Goal: Communication & Community: Answer question/provide support

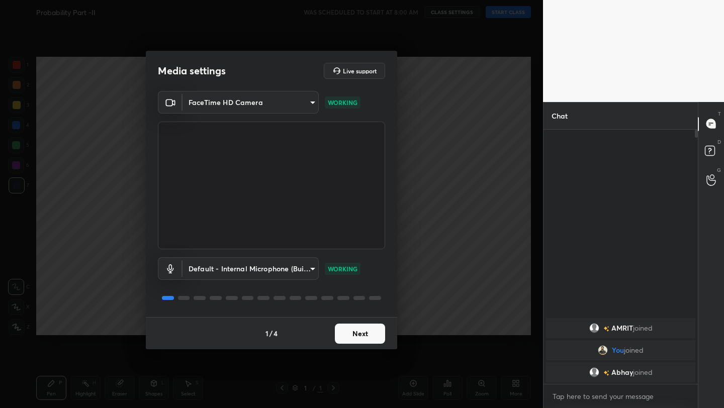
click at [357, 341] on button "Next" at bounding box center [360, 334] width 50 height 20
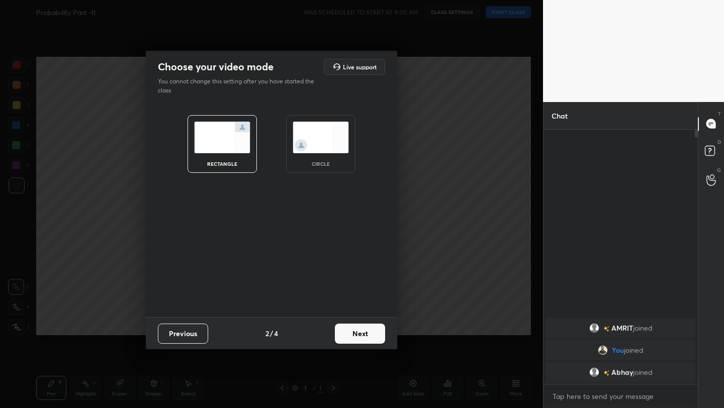
click at [357, 341] on button "Next" at bounding box center [360, 334] width 50 height 20
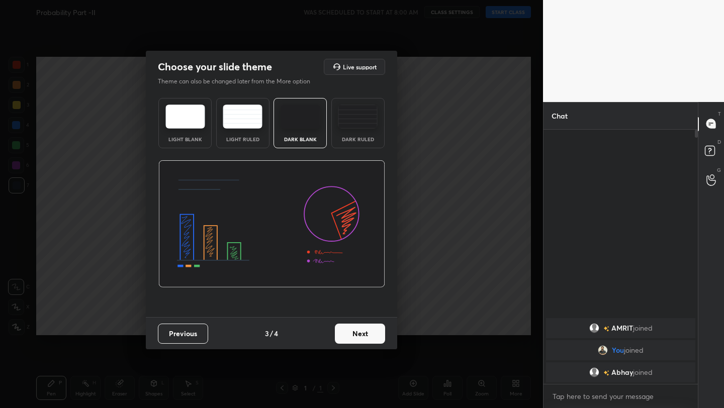
click at [357, 341] on button "Next" at bounding box center [360, 334] width 50 height 20
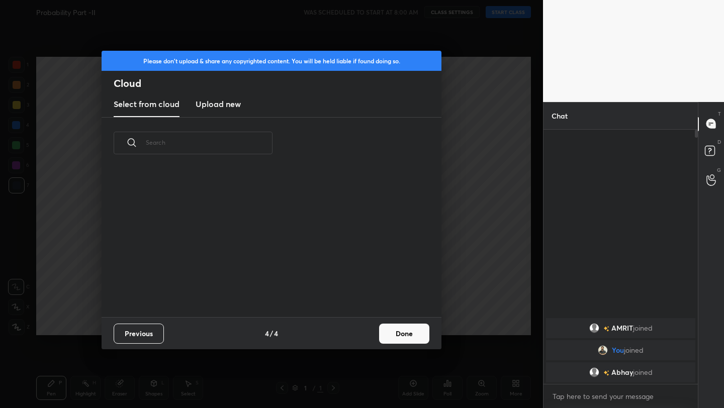
click at [385, 340] on button "Done" at bounding box center [404, 334] width 50 height 20
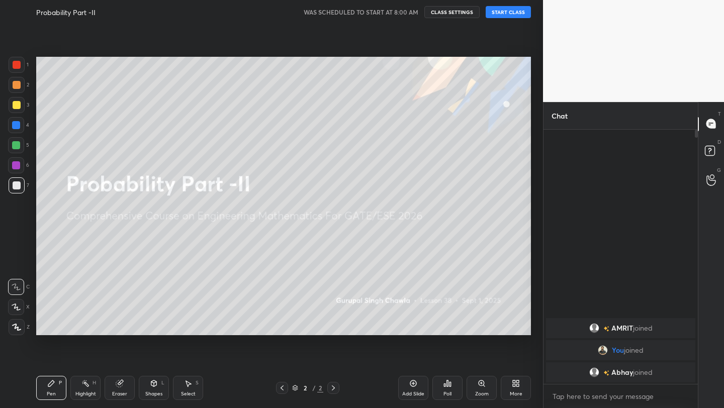
click at [420, 383] on div "Add Slide" at bounding box center [413, 388] width 30 height 24
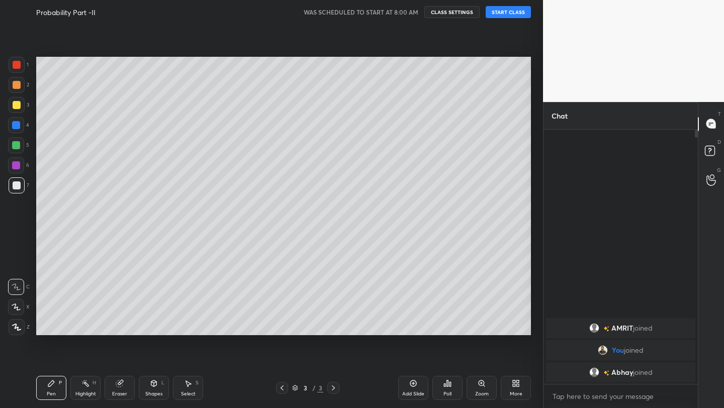
click at [506, 13] on button "START CLASS" at bounding box center [508, 12] width 45 height 12
click at [515, 377] on div "More" at bounding box center [516, 388] width 30 height 24
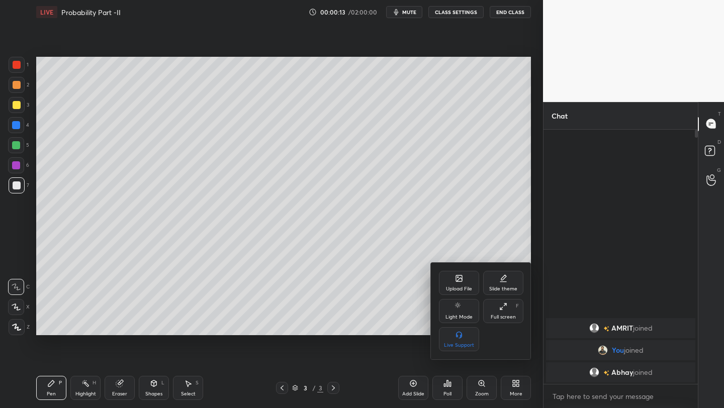
click at [505, 316] on div "Full screen" at bounding box center [503, 317] width 25 height 5
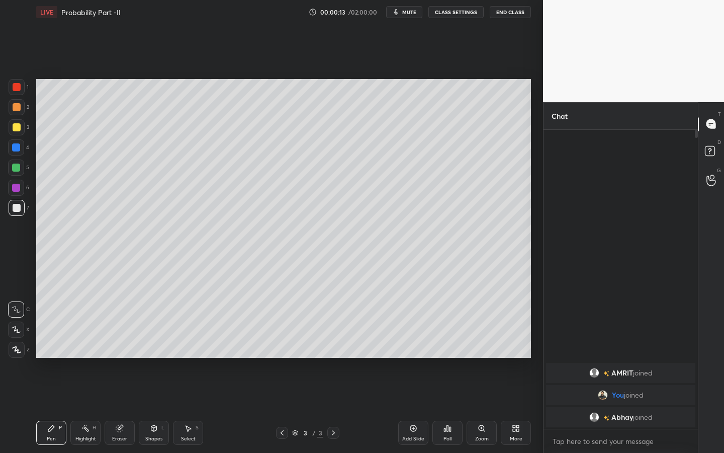
scroll to position [320, 151]
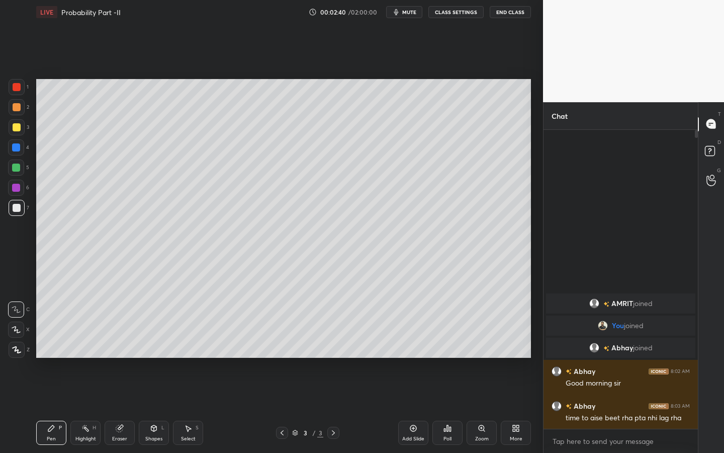
drag, startPoint x: 19, startPoint y: 324, endPoint x: 30, endPoint y: 307, distance: 20.6
click at [18, 325] on div at bounding box center [16, 329] width 16 height 16
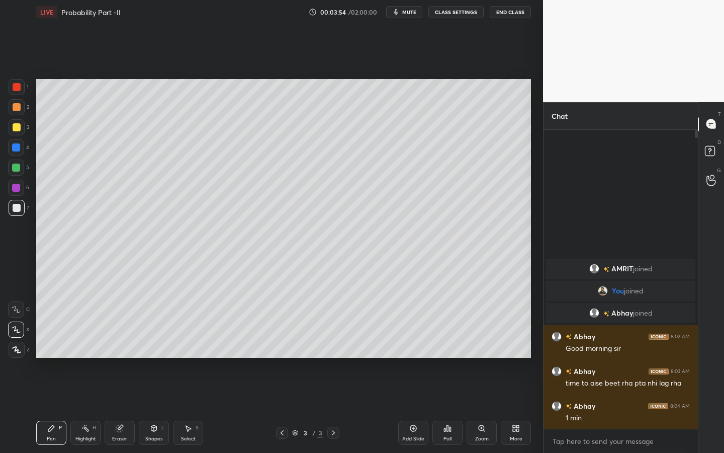
drag, startPoint x: 121, startPoint y: 424, endPoint x: 123, endPoint y: 406, distance: 18.2
click at [124, 408] on div "Eraser" at bounding box center [120, 432] width 30 height 24
click at [57, 408] on div "Pen P" at bounding box center [51, 432] width 30 height 24
drag, startPoint x: 412, startPoint y: 12, endPoint x: 422, endPoint y: 11, distance: 9.7
click at [418, 13] on button "mute" at bounding box center [404, 12] width 36 height 12
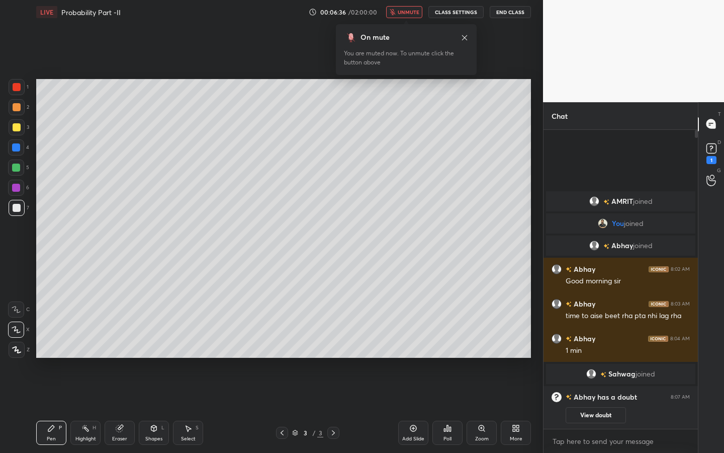
click at [449, 408] on div "Poll" at bounding box center [447, 432] width 30 height 24
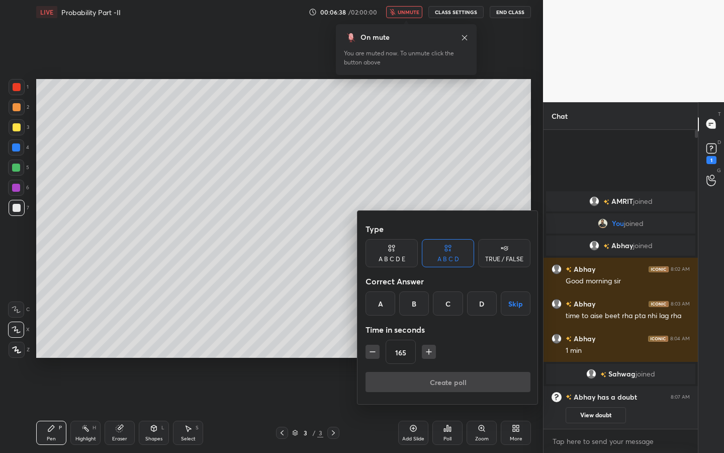
drag, startPoint x: 517, startPoint y: 301, endPoint x: 508, endPoint y: 315, distance: 16.3
click at [518, 301] on button "Skip" at bounding box center [516, 303] width 30 height 24
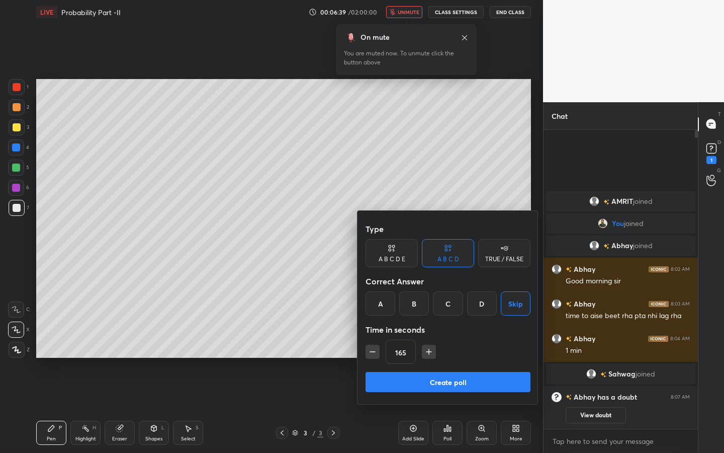
click at [515, 377] on button "Create poll" at bounding box center [448, 382] width 165 height 20
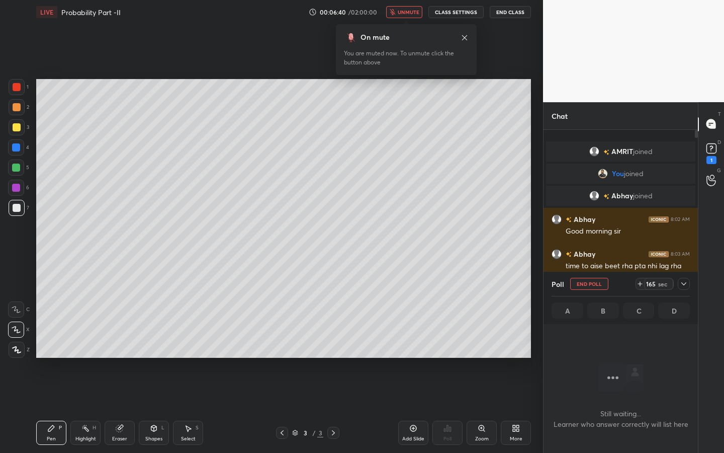
scroll to position [267, 151]
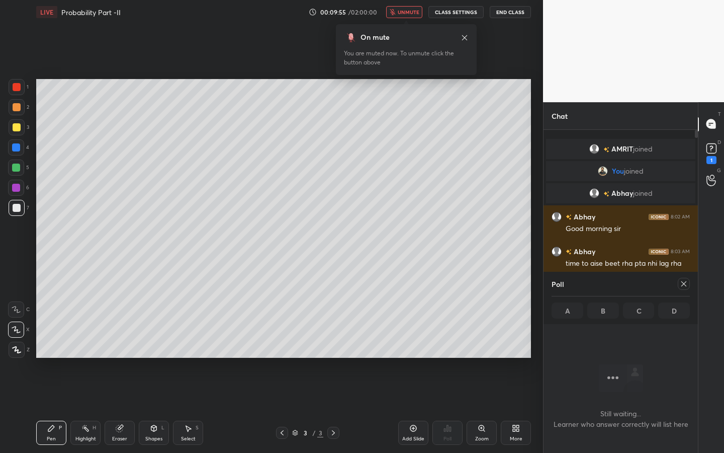
click at [689, 285] on div at bounding box center [684, 284] width 12 height 12
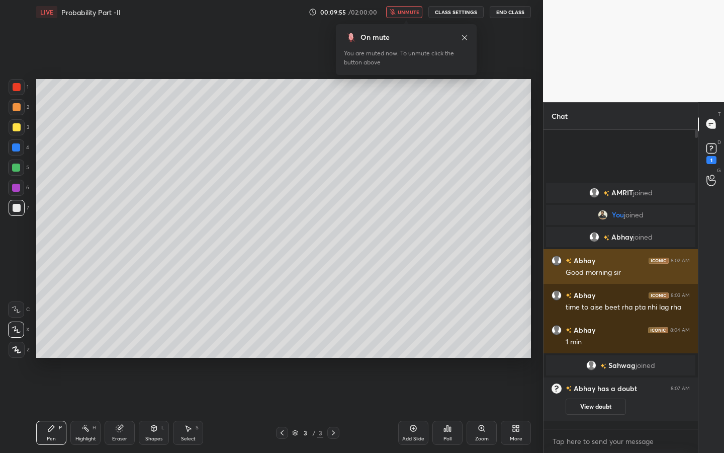
scroll to position [320, 151]
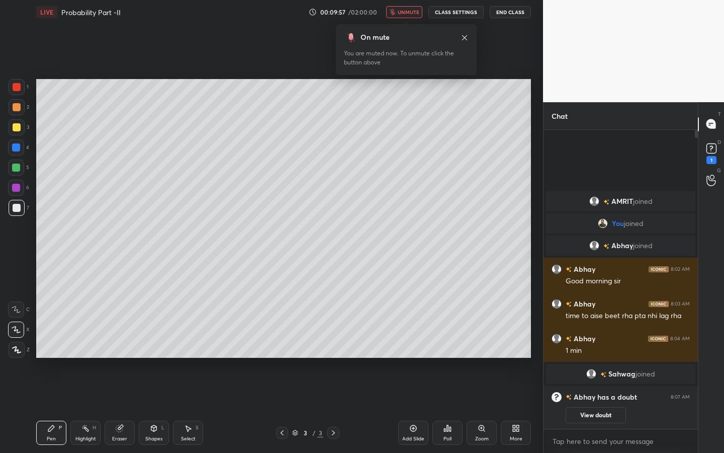
click at [605, 408] on button "View doubt" at bounding box center [596, 415] width 60 height 16
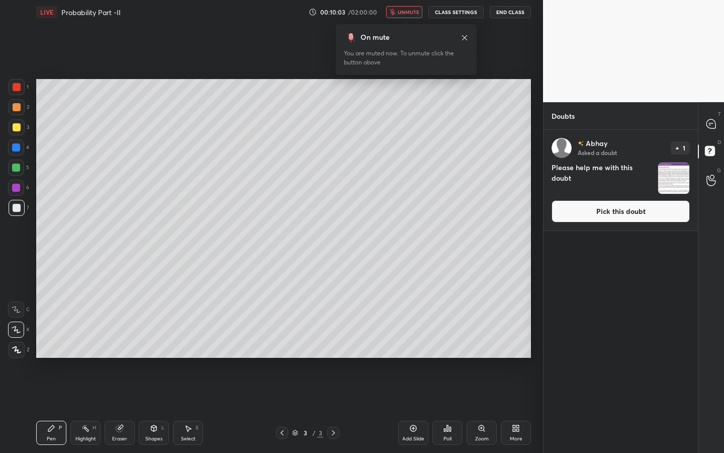
click at [616, 216] on button "Pick this doubt" at bounding box center [621, 211] width 138 height 22
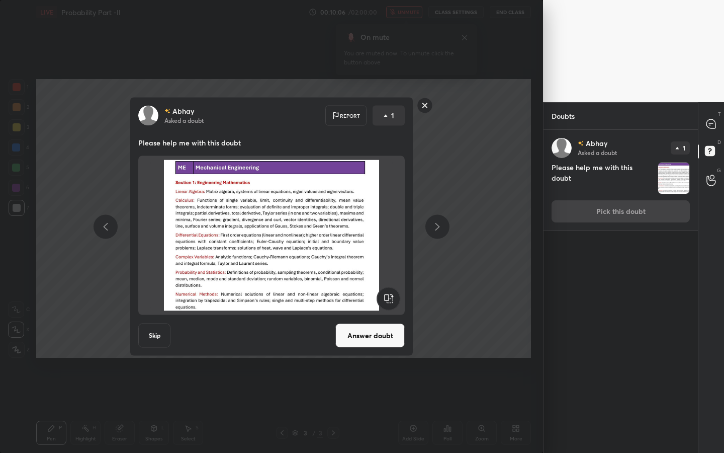
click at [368, 344] on button "Answer doubt" at bounding box center [369, 335] width 69 height 24
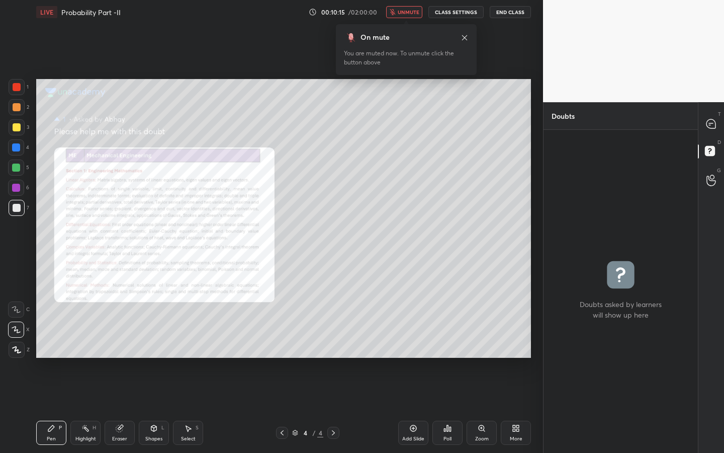
click at [711, 126] on icon at bounding box center [710, 123] width 9 height 9
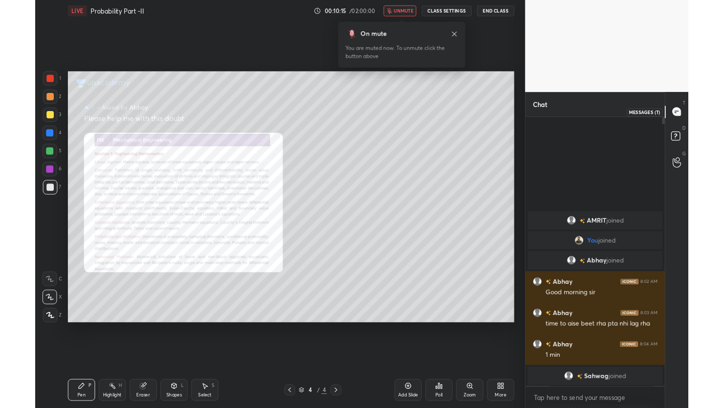
scroll to position [296, 151]
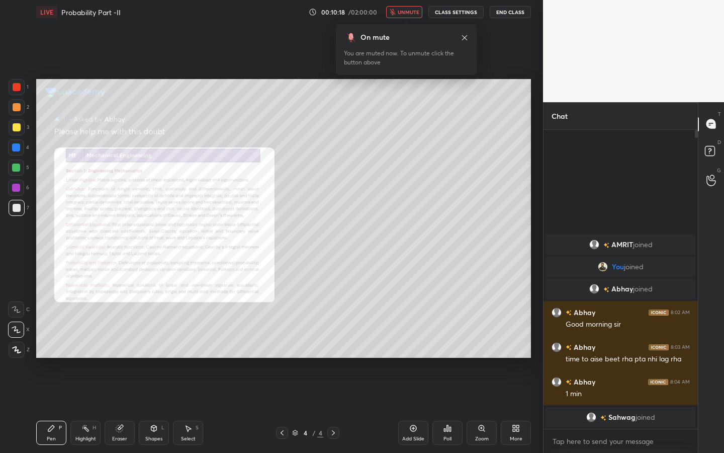
click at [413, 12] on span "unmute" at bounding box center [409, 12] width 22 height 7
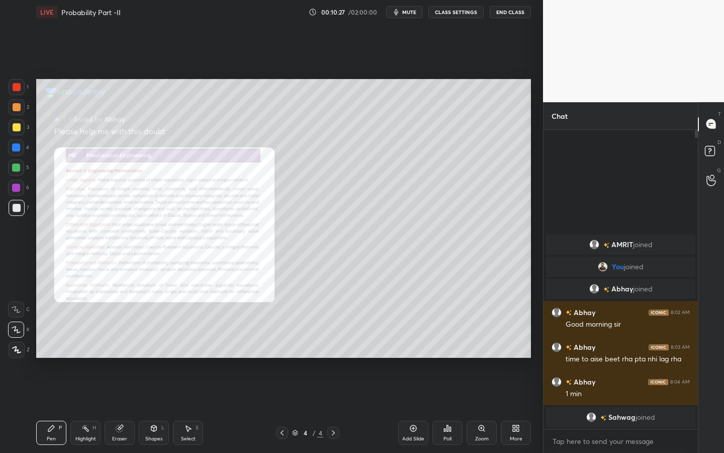
click at [512, 408] on icon at bounding box center [516, 428] width 8 height 8
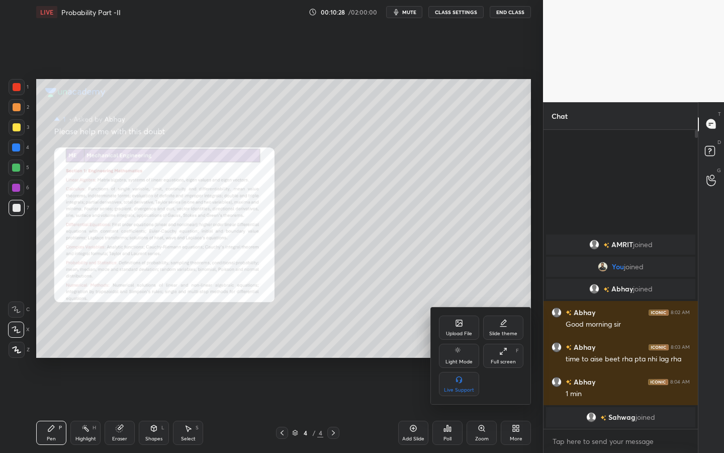
click at [512, 359] on div "Full screen" at bounding box center [503, 361] width 25 height 5
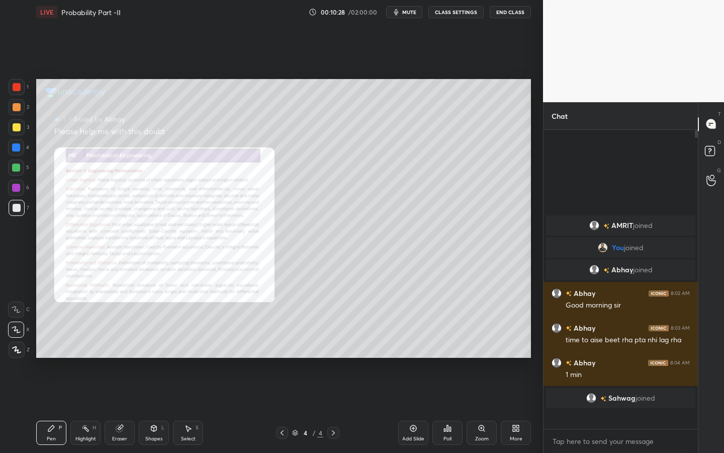
scroll to position [49935, 49776]
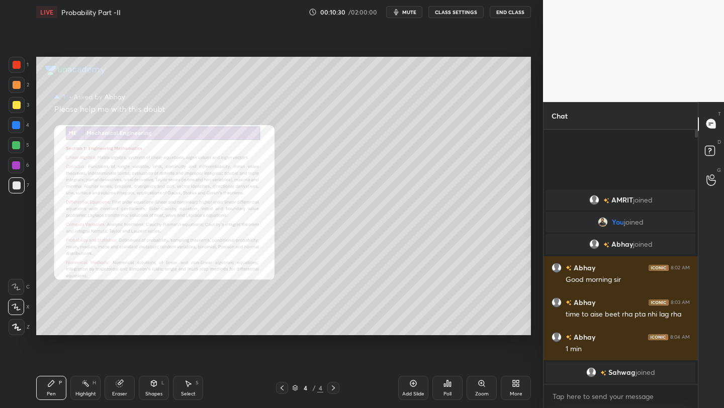
click at [512, 383] on icon at bounding box center [516, 384] width 8 height 8
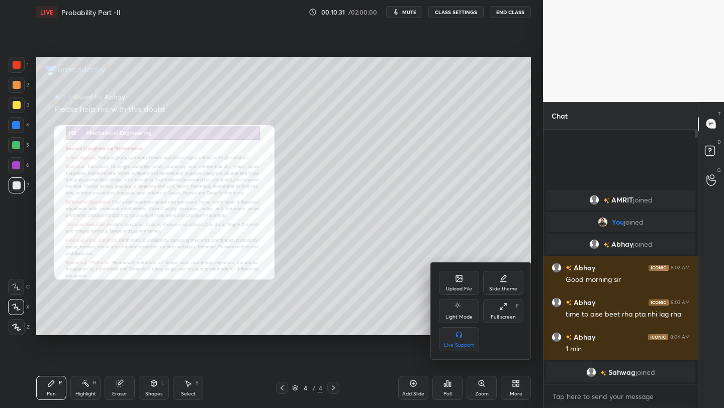
click at [505, 321] on div "Full screen F" at bounding box center [503, 311] width 40 height 24
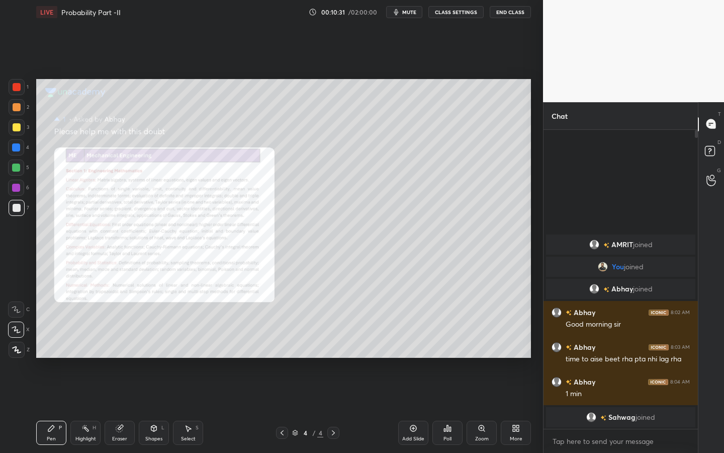
scroll to position [320, 151]
click at [149, 408] on div "Shapes L" at bounding box center [154, 432] width 30 height 24
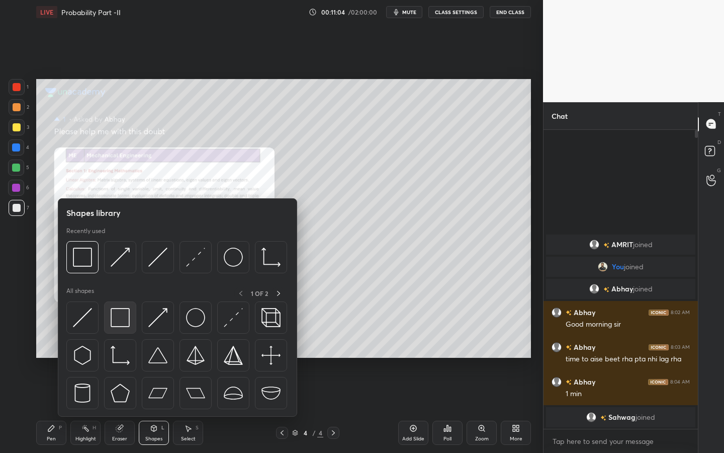
click at [117, 313] on img at bounding box center [120, 317] width 19 height 19
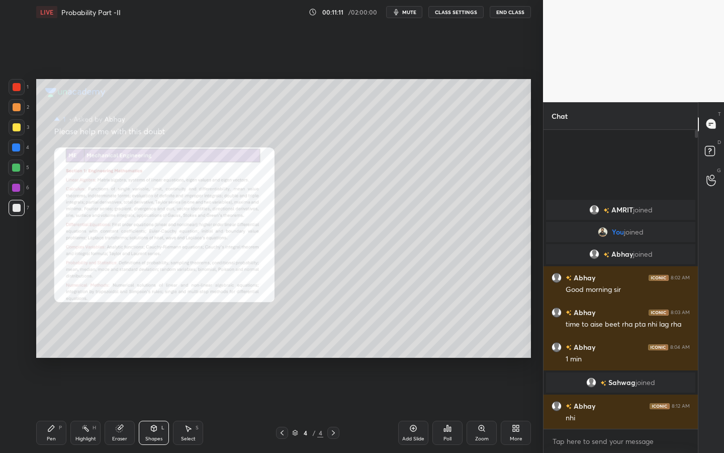
click at [15, 192] on div at bounding box center [16, 187] width 16 height 16
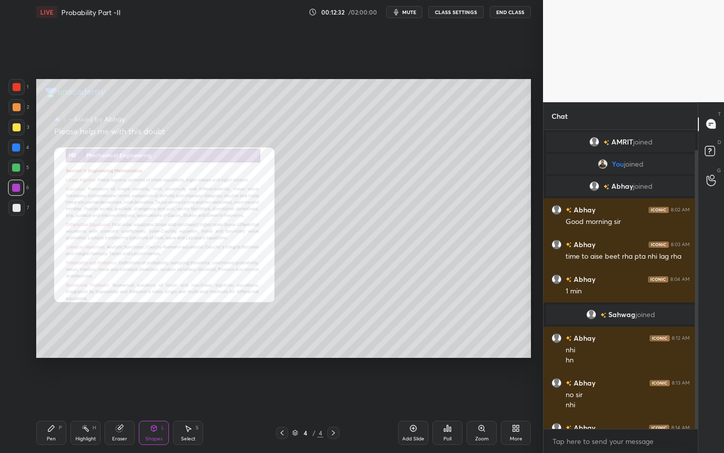
scroll to position [22, 0]
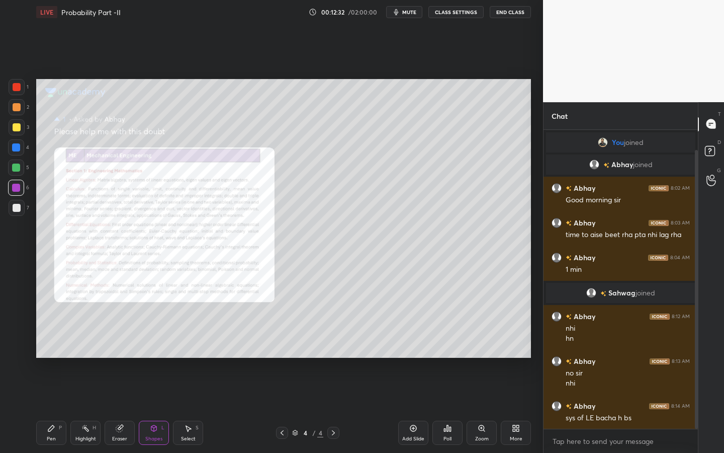
drag, startPoint x: 694, startPoint y: 367, endPoint x: 698, endPoint y: 383, distance: 16.1
click at [697, 385] on div at bounding box center [696, 289] width 3 height 279
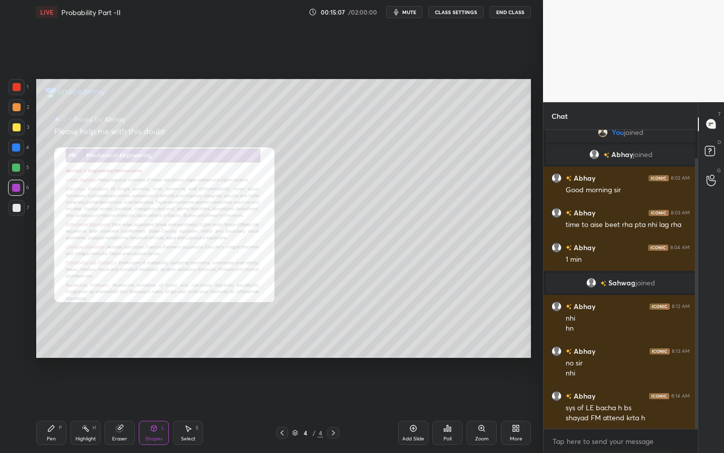
drag, startPoint x: 50, startPoint y: 434, endPoint x: 60, endPoint y: 419, distance: 18.1
click at [51, 408] on div "Pen P" at bounding box center [51, 432] width 30 height 24
click at [399, 408] on div "Add Slide" at bounding box center [413, 432] width 30 height 24
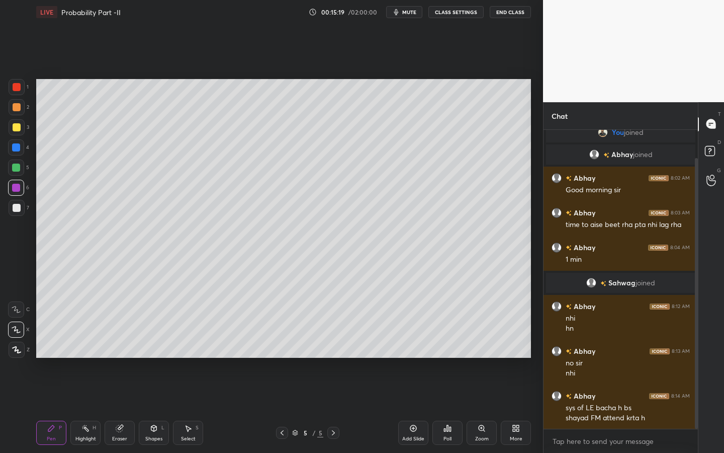
click at [9, 130] on div at bounding box center [17, 127] width 16 height 16
drag, startPoint x: 153, startPoint y: 430, endPoint x: 146, endPoint y: 430, distance: 6.6
click at [150, 408] on icon at bounding box center [154, 428] width 8 height 8
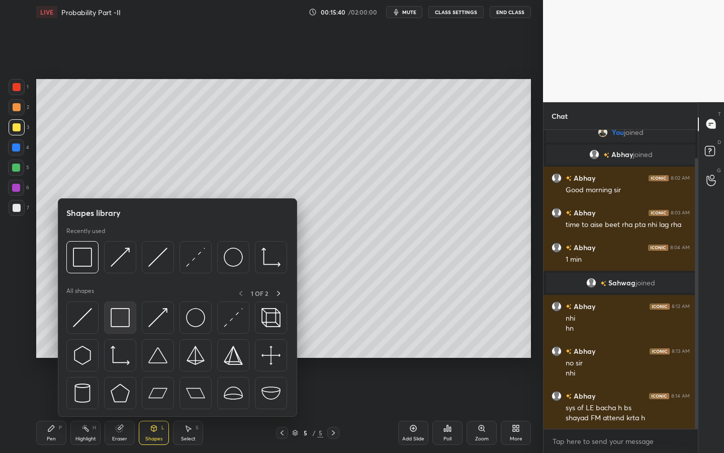
click at [124, 312] on img at bounding box center [120, 317] width 19 height 19
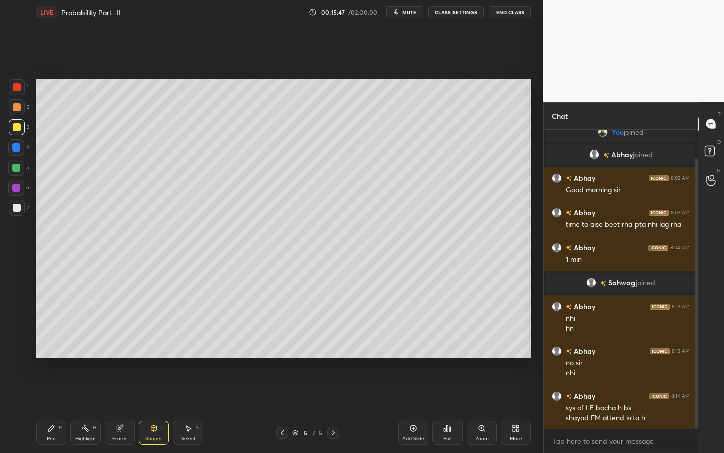
click at [54, 408] on div "Pen P" at bounding box center [51, 432] width 30 height 24
click at [15, 198] on div "6" at bounding box center [18, 189] width 21 height 20
click at [15, 165] on div at bounding box center [16, 167] width 8 height 8
drag, startPoint x: 146, startPoint y: 427, endPoint x: 146, endPoint y: 420, distance: 7.0
click at [146, 408] on div "Shapes L" at bounding box center [154, 432] width 30 height 24
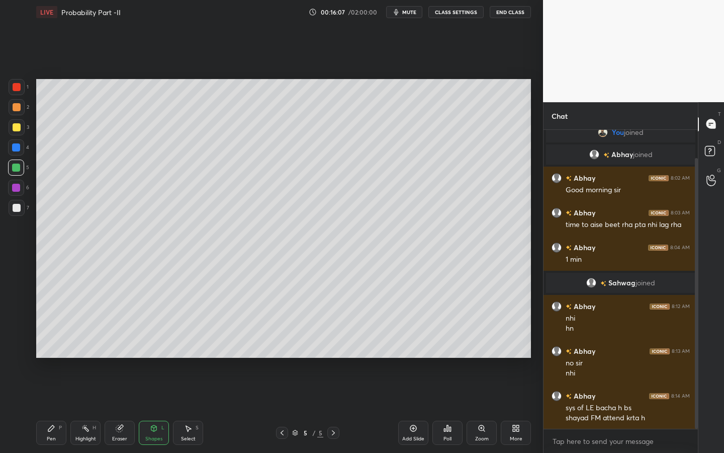
click at [50, 408] on div "Pen P" at bounding box center [51, 432] width 30 height 24
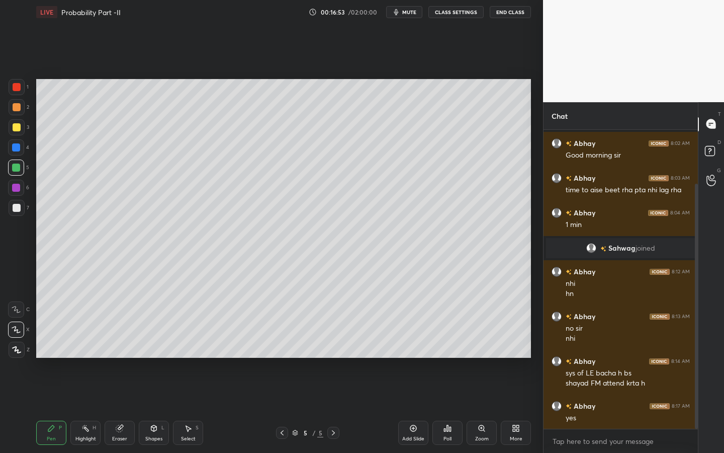
drag, startPoint x: 149, startPoint y: 439, endPoint x: 143, endPoint y: 436, distance: 6.5
click at [150, 408] on div "Shapes" at bounding box center [153, 438] width 17 height 5
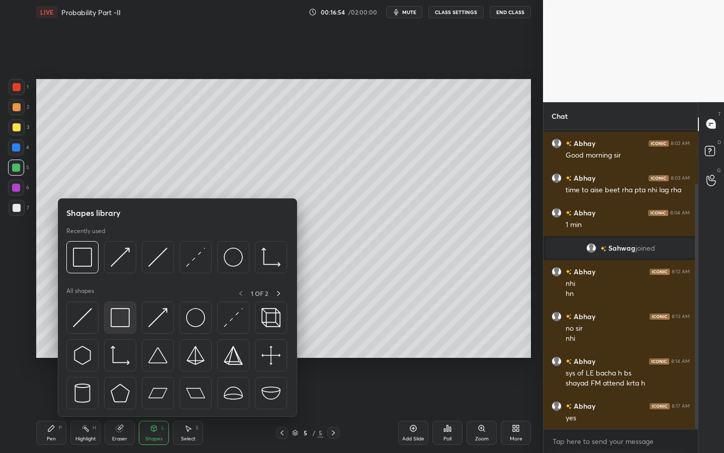
click at [116, 319] on img at bounding box center [120, 317] width 19 height 19
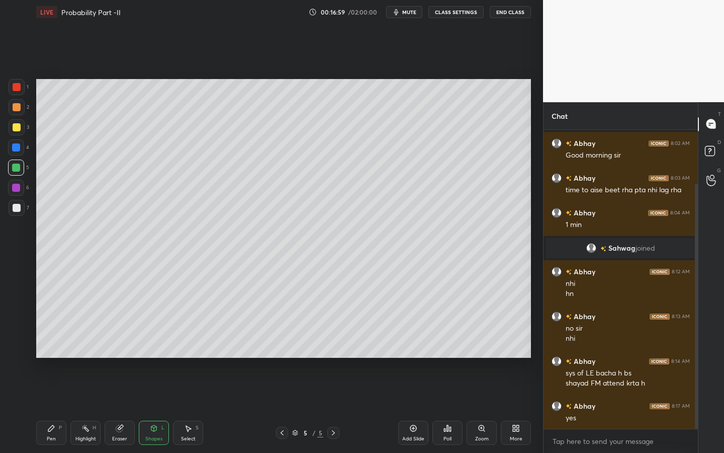
click at [62, 408] on div "Pen P" at bounding box center [51, 432] width 30 height 24
drag, startPoint x: 118, startPoint y: 433, endPoint x: 126, endPoint y: 398, distance: 36.7
click at [118, 408] on div "Eraser" at bounding box center [120, 432] width 30 height 24
click at [53, 408] on icon at bounding box center [51, 428] width 8 height 8
click at [129, 408] on div "Eraser" at bounding box center [120, 432] width 30 height 24
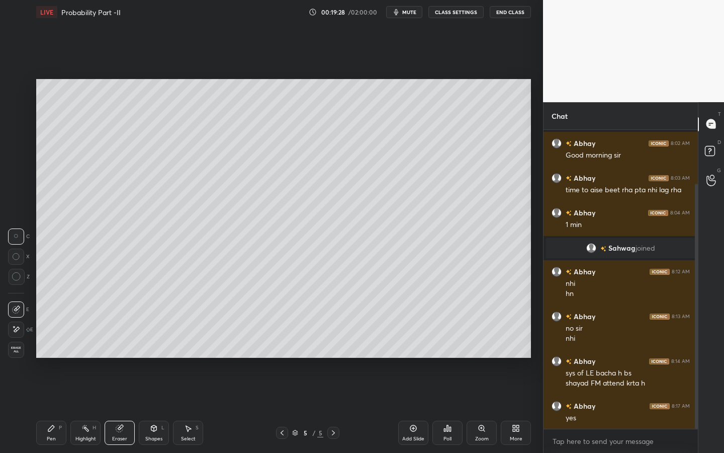
drag, startPoint x: 61, startPoint y: 428, endPoint x: 83, endPoint y: 407, distance: 30.6
click at [62, 408] on div "Pen P" at bounding box center [51, 432] width 30 height 24
drag, startPoint x: 14, startPoint y: 210, endPoint x: 19, endPoint y: 205, distance: 7.1
click at [14, 210] on div at bounding box center [17, 208] width 8 height 8
click at [16, 166] on div at bounding box center [16, 167] width 8 height 8
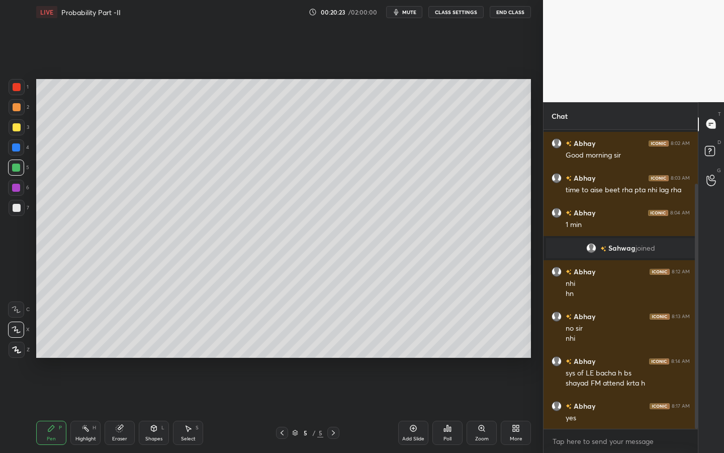
drag, startPoint x: 18, startPoint y: 103, endPoint x: 26, endPoint y: 105, distance: 7.9
click at [17, 106] on div at bounding box center [17, 107] width 8 height 8
click at [150, 408] on div "Shapes L" at bounding box center [154, 432] width 30 height 24
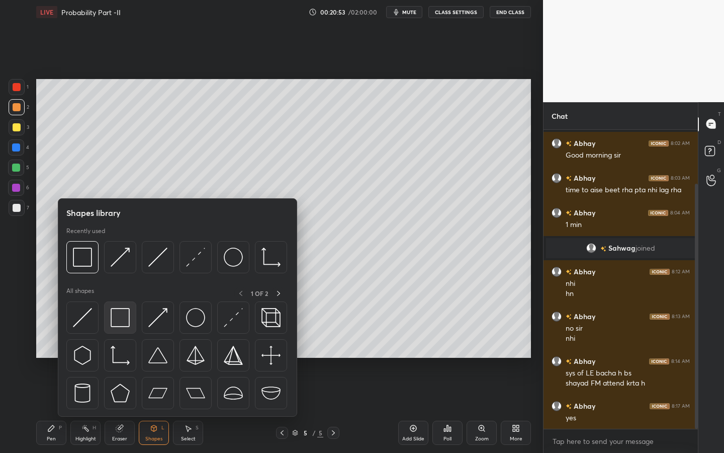
click at [131, 315] on div at bounding box center [120, 317] width 32 height 32
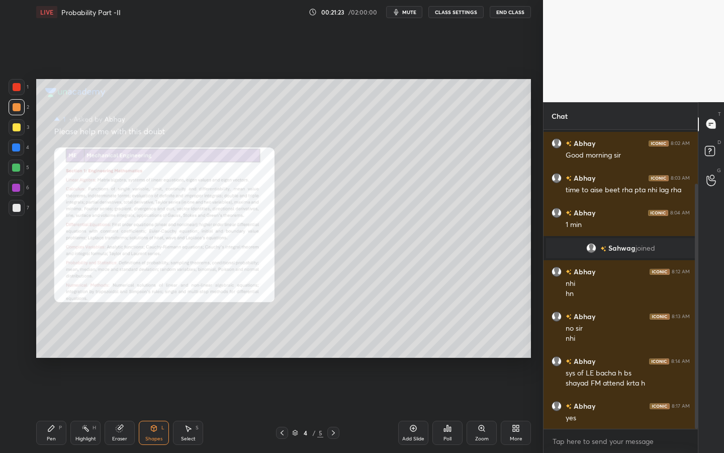
click at [54, 408] on div "Pen P" at bounding box center [51, 432] width 30 height 24
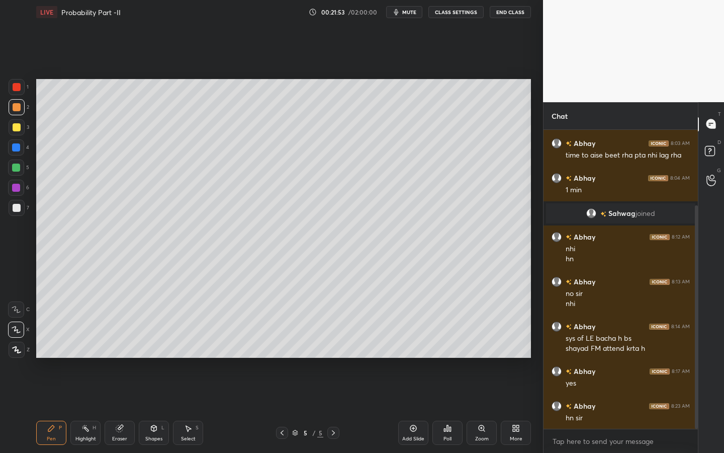
scroll to position [111, 0]
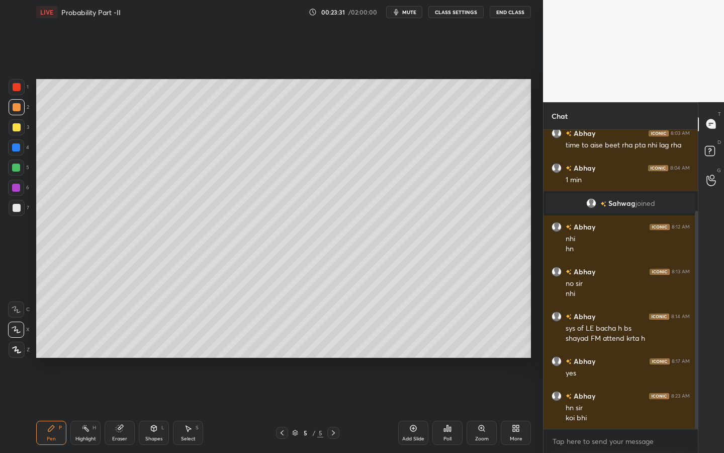
click at [126, 408] on div "Eraser" at bounding box center [120, 432] width 30 height 24
drag, startPoint x: 57, startPoint y: 429, endPoint x: 99, endPoint y: 373, distance: 69.7
click at [57, 408] on div "Pen P" at bounding box center [51, 432] width 30 height 24
drag, startPoint x: 413, startPoint y: 429, endPoint x: 413, endPoint y: 423, distance: 6.0
click at [413, 408] on icon at bounding box center [413, 428] width 8 height 8
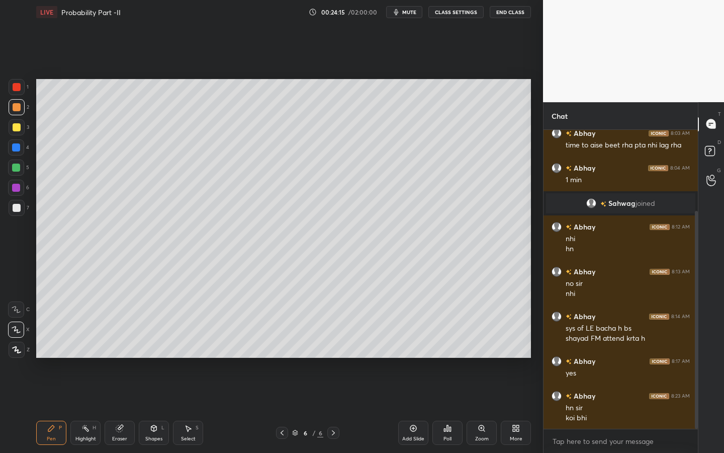
click at [19, 149] on div at bounding box center [16, 147] width 8 height 8
click at [151, 408] on div "Shapes L" at bounding box center [154, 432] width 30 height 24
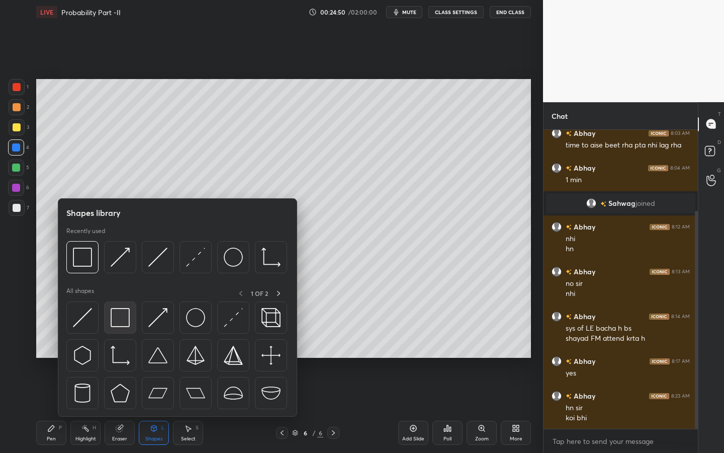
click at [118, 328] on div at bounding box center [120, 317] width 32 height 32
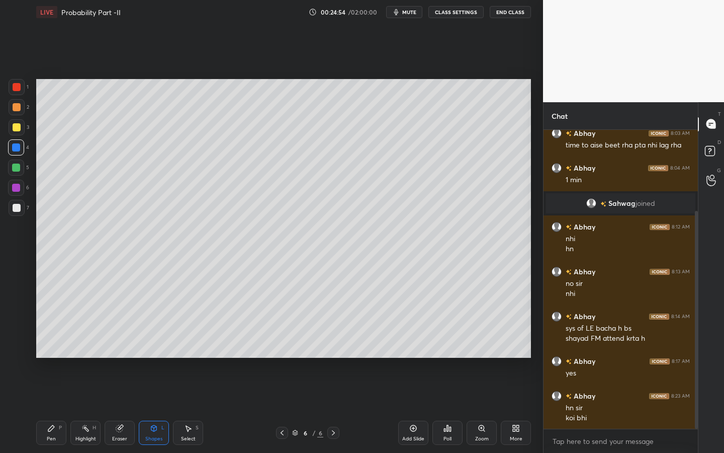
click at [56, 408] on div "Pen P" at bounding box center [51, 432] width 30 height 24
drag, startPoint x: 121, startPoint y: 427, endPoint x: 128, endPoint y: 425, distance: 7.9
click at [123, 408] on icon at bounding box center [120, 428] width 8 height 8
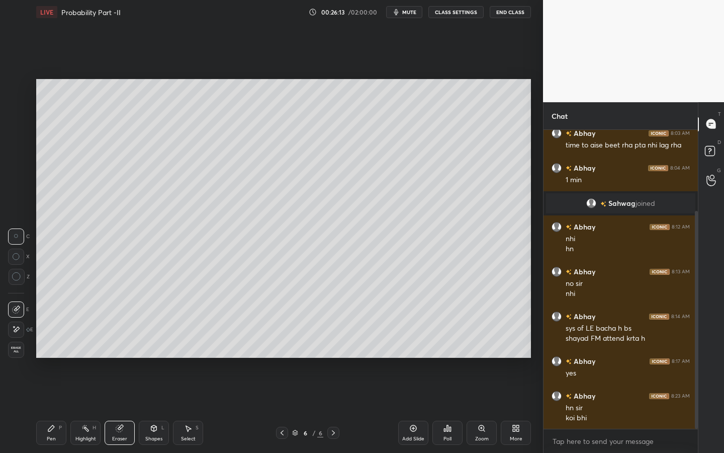
click at [44, 408] on div "Pen P" at bounding box center [51, 432] width 30 height 24
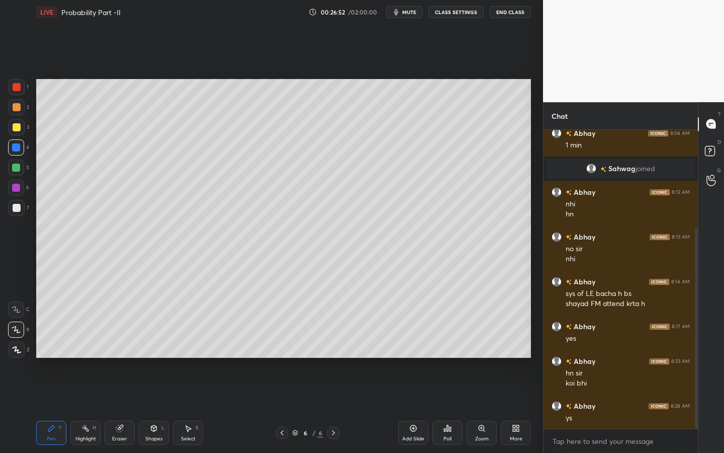
click at [15, 126] on div at bounding box center [17, 127] width 8 height 8
drag, startPoint x: 10, startPoint y: 212, endPoint x: 20, endPoint y: 213, distance: 10.1
click at [10, 212] on div at bounding box center [17, 208] width 16 height 16
drag, startPoint x: 148, startPoint y: 429, endPoint x: 149, endPoint y: 417, distance: 12.1
click at [150, 408] on div "Shapes L" at bounding box center [154, 432] width 30 height 24
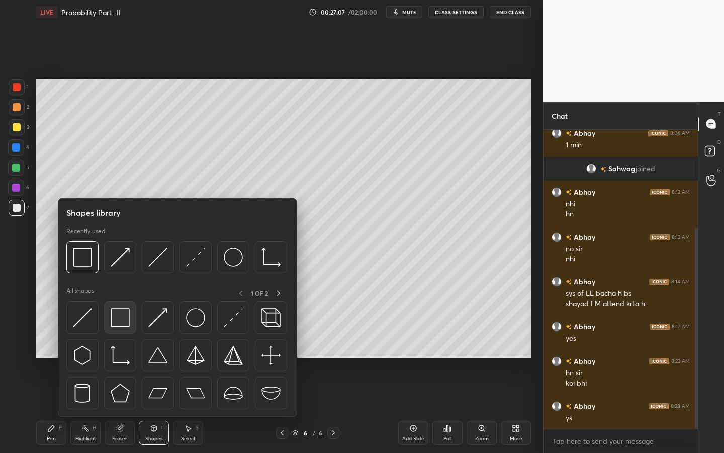
click at [109, 308] on div at bounding box center [120, 317] width 32 height 32
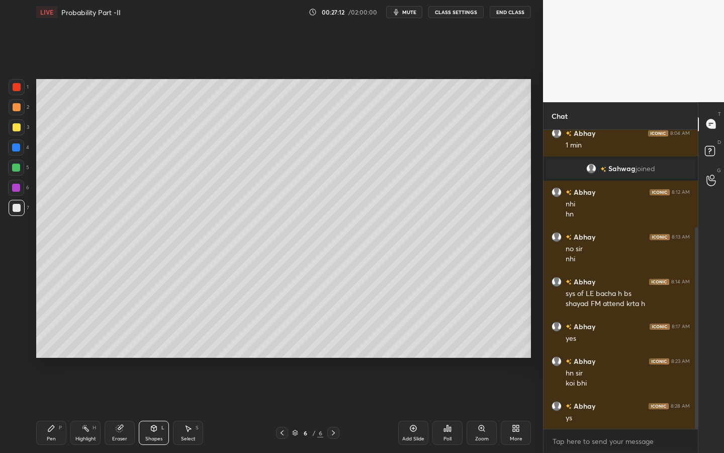
drag, startPoint x: 45, startPoint y: 427, endPoint x: 76, endPoint y: 363, distance: 71.7
click at [45, 408] on div "Pen P" at bounding box center [51, 432] width 30 height 24
click at [199, 408] on div "Select S" at bounding box center [188, 432] width 30 height 24
drag, startPoint x: 455, startPoint y: 311, endPoint x: 476, endPoint y: 323, distance: 24.1
click at [479, 322] on div "0 ° Undo Copy Duplicate Duplicate to new slide Delete" at bounding box center [283, 218] width 495 height 279
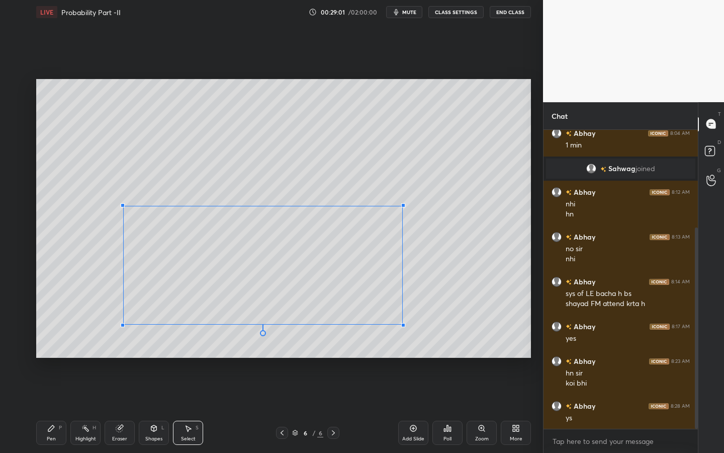
drag, startPoint x: 414, startPoint y: 314, endPoint x: 406, endPoint y: 323, distance: 12.5
click at [402, 324] on div at bounding box center [403, 325] width 4 height 4
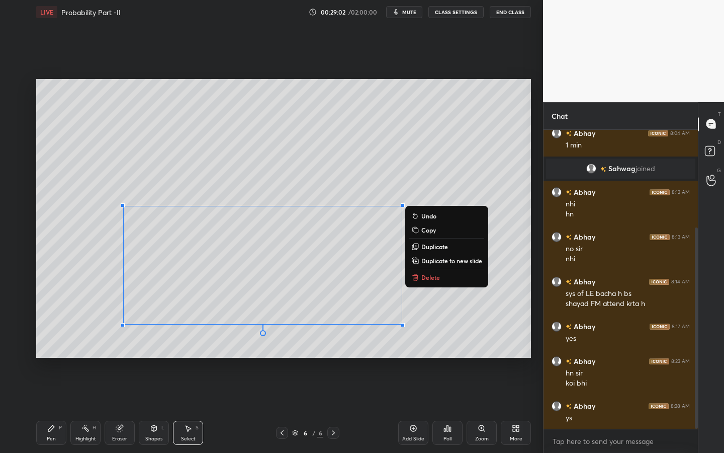
drag, startPoint x: 65, startPoint y: 433, endPoint x: 58, endPoint y: 429, distance: 7.4
click at [65, 408] on div "Pen P" at bounding box center [51, 432] width 30 height 24
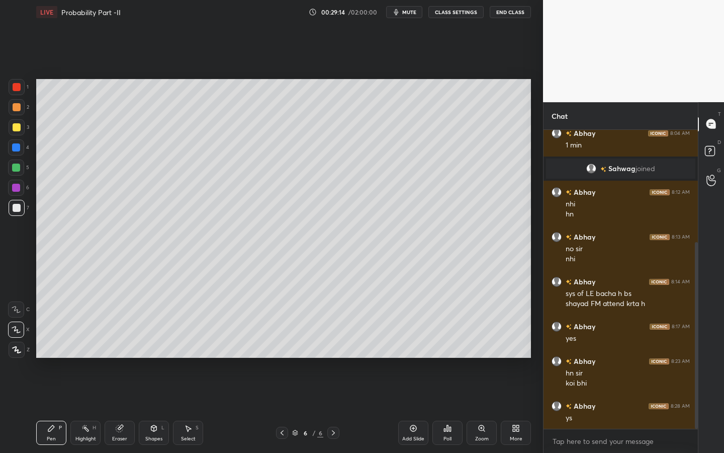
scroll to position [181, 0]
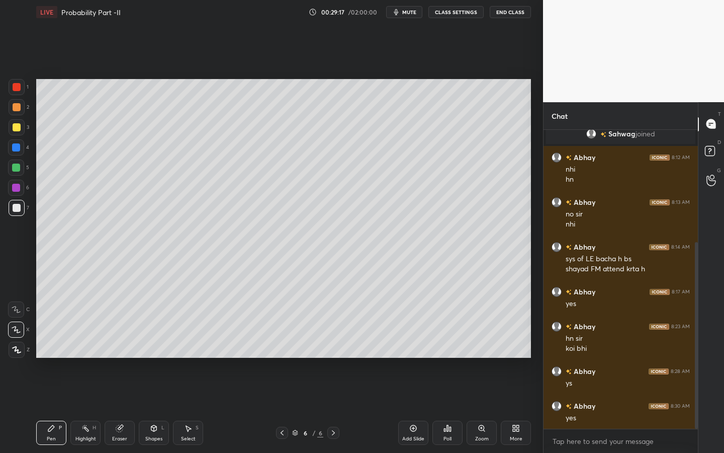
click at [414, 408] on icon at bounding box center [413, 428] width 8 height 8
drag, startPoint x: 24, startPoint y: 127, endPoint x: 34, endPoint y: 123, distance: 10.8
click at [24, 127] on div at bounding box center [17, 127] width 16 height 16
click at [512, 408] on div "More" at bounding box center [516, 438] width 13 height 5
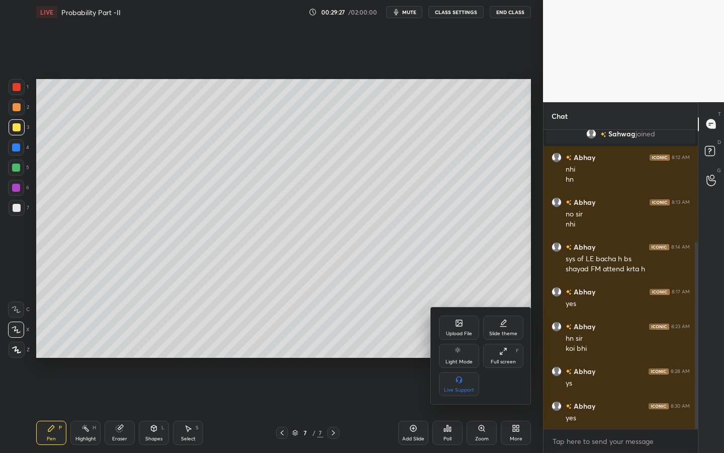
click at [469, 331] on div "Upload File" at bounding box center [459, 333] width 26 height 5
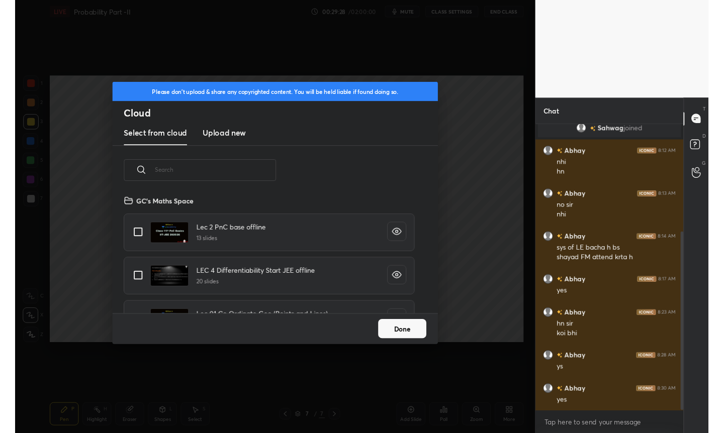
scroll to position [124, 323]
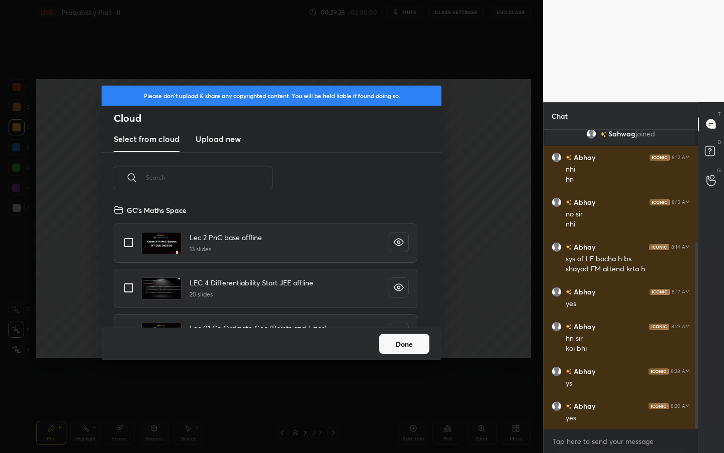
click at [225, 138] on h3 "Upload new" at bounding box center [218, 139] width 45 height 12
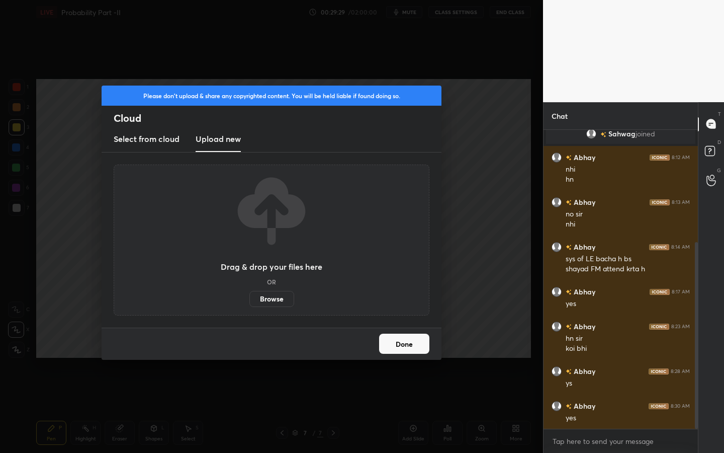
click at [275, 296] on label "Browse" at bounding box center [271, 299] width 45 height 16
click at [249, 296] on input "Browse" at bounding box center [249, 299] width 0 height 16
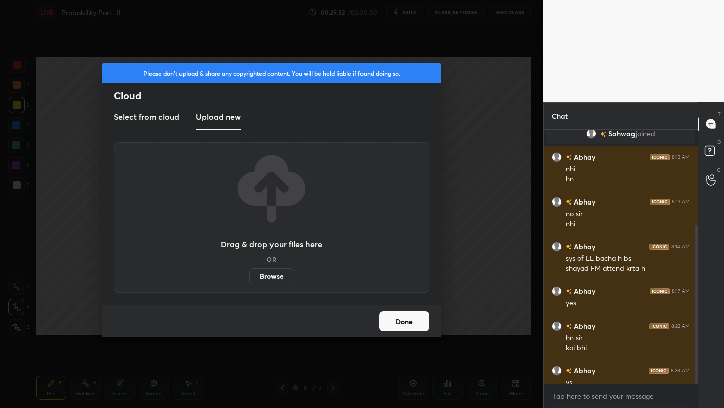
scroll to position [49935, 49776]
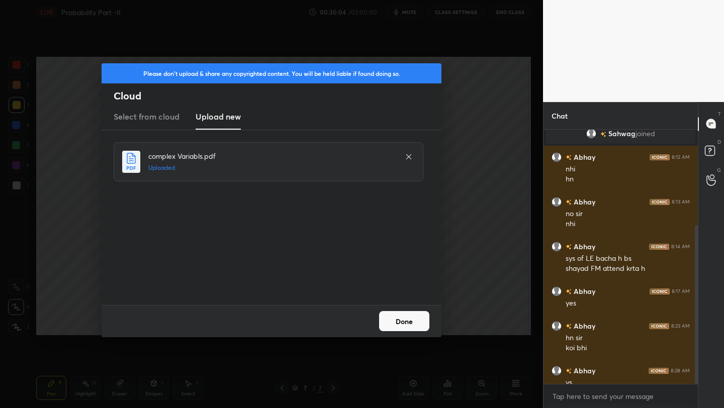
drag, startPoint x: 413, startPoint y: 325, endPoint x: 419, endPoint y: 325, distance: 6.0
click at [415, 326] on button "Done" at bounding box center [404, 321] width 50 height 20
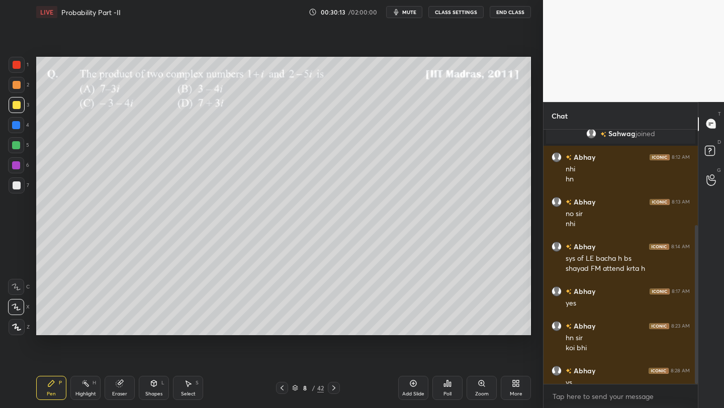
drag, startPoint x: 408, startPoint y: 9, endPoint x: 414, endPoint y: 9, distance: 5.5
click at [406, 11] on span "mute" at bounding box center [409, 12] width 14 height 7
click at [292, 386] on icon at bounding box center [295, 388] width 6 height 6
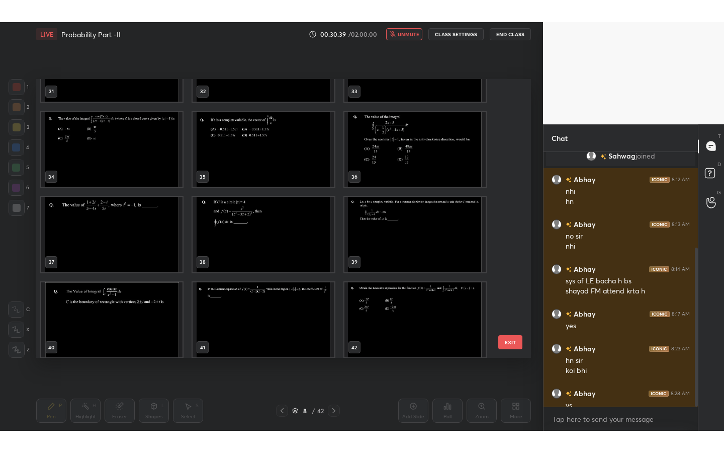
scroll to position [915, 0]
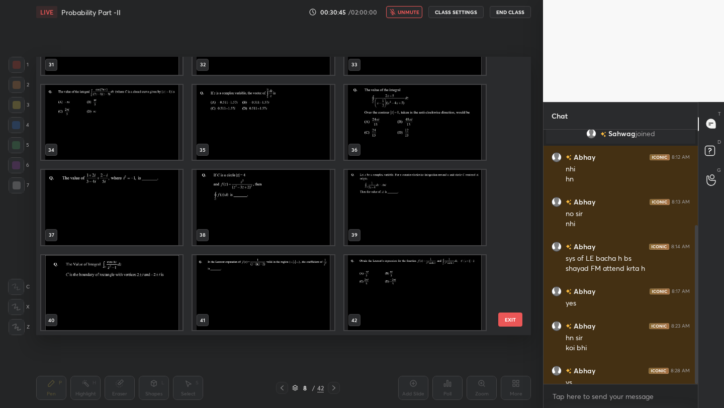
click at [303, 292] on img "grid" at bounding box center [263, 292] width 141 height 75
click at [305, 294] on img "grid" at bounding box center [263, 292] width 141 height 75
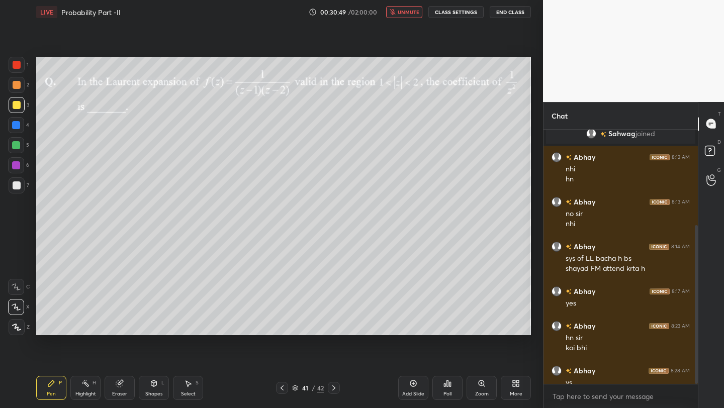
click at [413, 11] on span "unmute" at bounding box center [409, 12] width 22 height 7
drag, startPoint x: 414, startPoint y: 14, endPoint x: 425, endPoint y: 15, distance: 11.7
click at [416, 14] on span "mute" at bounding box center [409, 12] width 14 height 7
click at [403, 13] on span "unmute" at bounding box center [409, 12] width 22 height 7
click at [518, 386] on icon at bounding box center [517, 385] width 3 height 3
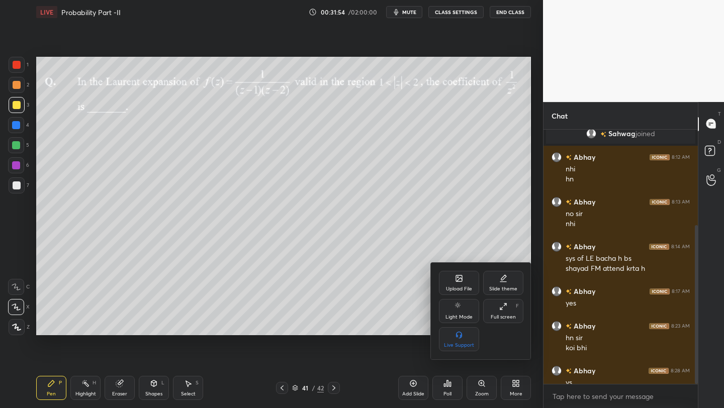
click at [505, 315] on div "Full screen" at bounding box center [503, 317] width 25 height 5
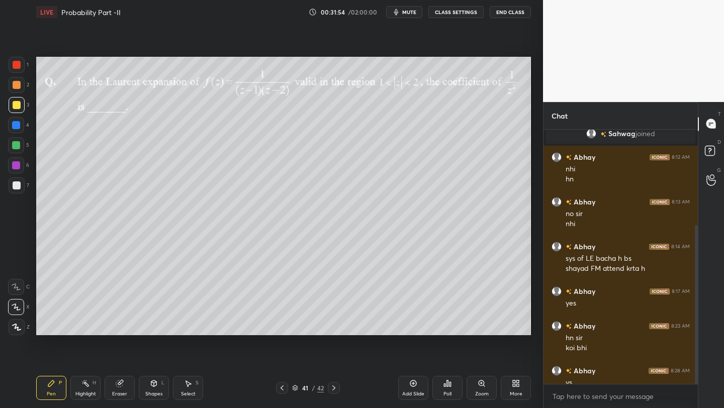
type textarea "x"
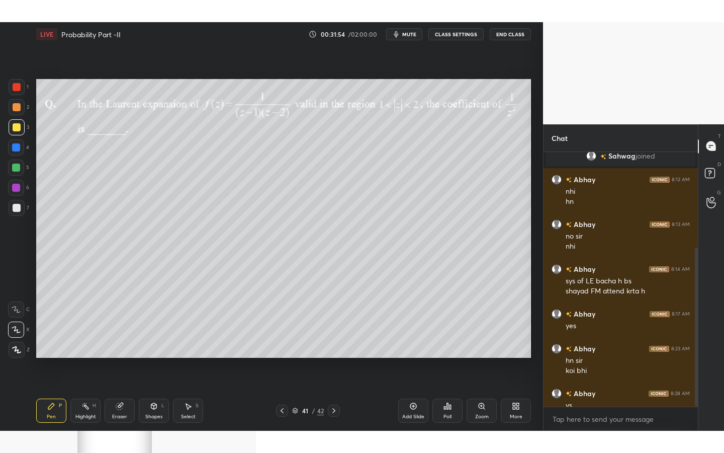
scroll to position [320, 151]
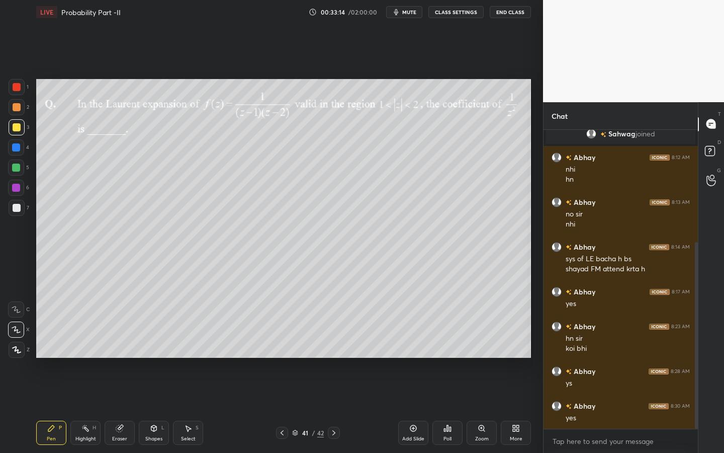
drag, startPoint x: 154, startPoint y: 428, endPoint x: 160, endPoint y: 420, distance: 10.0
click at [154, 408] on icon at bounding box center [154, 429] width 0 height 4
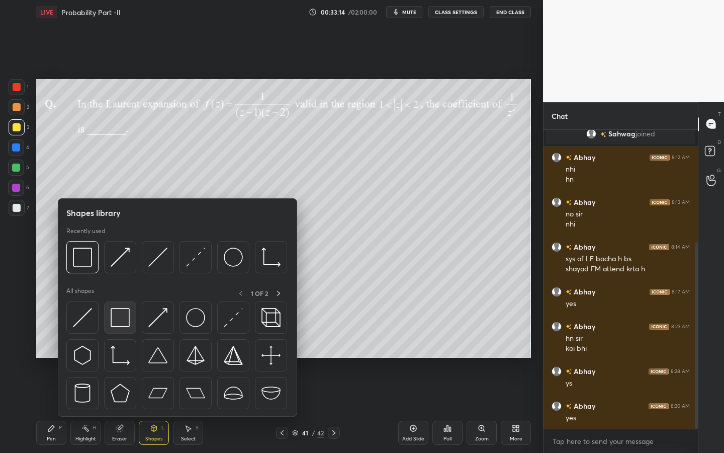
click at [124, 326] on img at bounding box center [120, 317] width 19 height 19
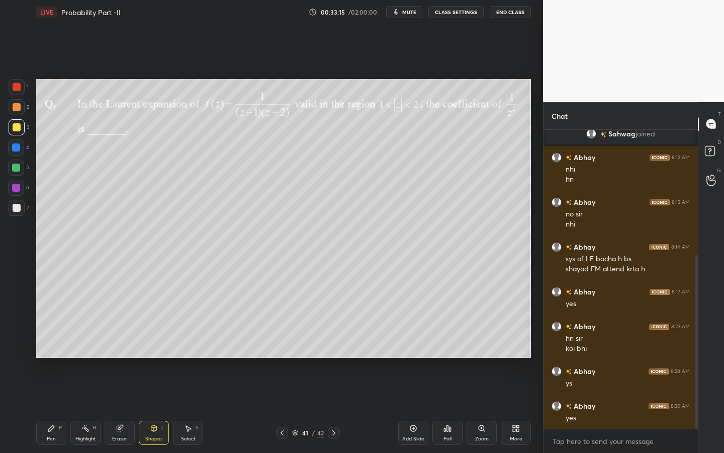
scroll to position [215, 0]
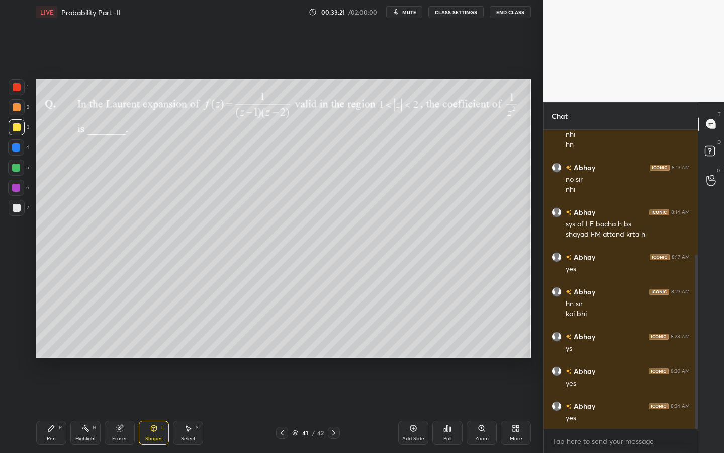
drag, startPoint x: 46, startPoint y: 431, endPoint x: 58, endPoint y: 420, distance: 16.4
click at [49, 408] on div "Pen P" at bounding box center [51, 432] width 30 height 24
click at [20, 162] on div at bounding box center [16, 167] width 16 height 16
click at [22, 150] on div at bounding box center [16, 147] width 16 height 16
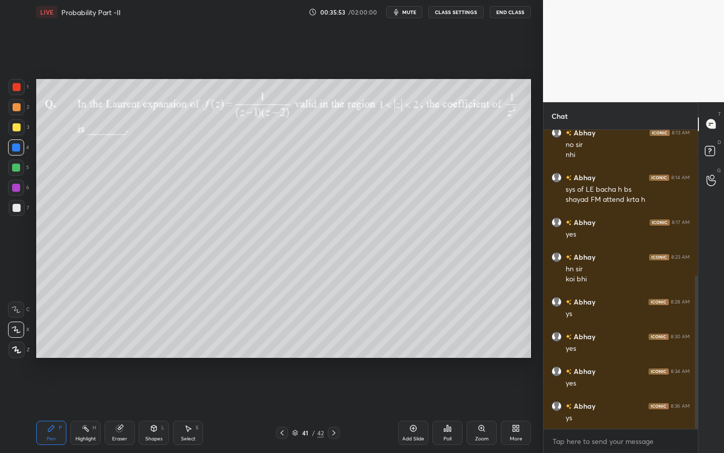
scroll to position [285, 0]
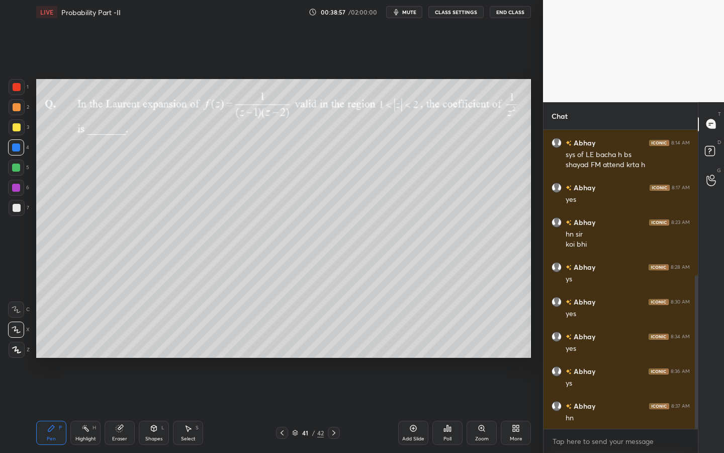
click at [334, 408] on icon at bounding box center [334, 432] width 8 height 8
drag, startPoint x: 281, startPoint y: 430, endPoint x: 316, endPoint y: 418, distance: 37.2
click at [281, 408] on icon at bounding box center [282, 432] width 8 height 8
click at [413, 408] on icon at bounding box center [413, 427] width 3 height 3
drag, startPoint x: 14, startPoint y: 130, endPoint x: 30, endPoint y: 123, distance: 17.1
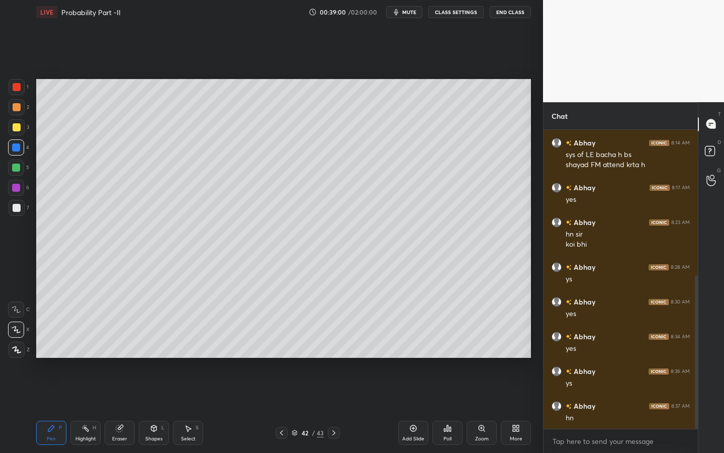
click at [17, 128] on div at bounding box center [17, 127] width 8 height 8
drag, startPoint x: 15, startPoint y: 130, endPoint x: 28, endPoint y: 125, distance: 14.5
click at [15, 130] on div at bounding box center [17, 127] width 8 height 8
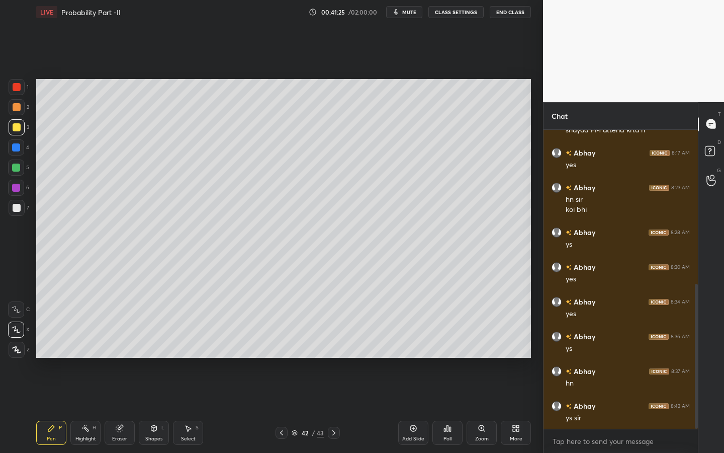
click at [447, 408] on icon at bounding box center [447, 428] width 8 height 8
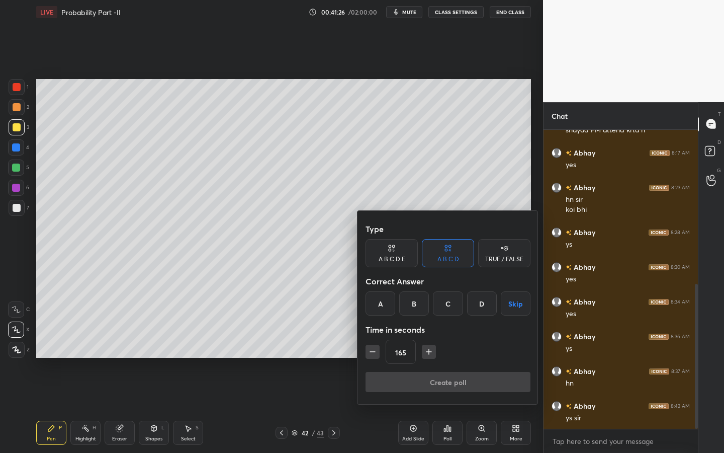
click at [431, 352] on icon "button" at bounding box center [429, 351] width 10 height 10
click at [429, 353] on icon "button" at bounding box center [429, 351] width 10 height 10
click at [428, 356] on button "button" at bounding box center [429, 351] width 14 height 14
click at [429, 354] on icon "button" at bounding box center [429, 351] width 10 height 10
drag, startPoint x: 372, startPoint y: 351, endPoint x: 378, endPoint y: 352, distance: 6.1
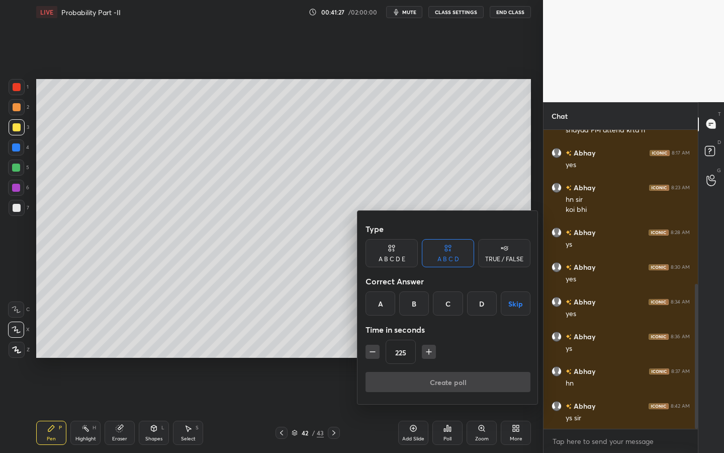
click at [373, 352] on icon "button" at bounding box center [373, 351] width 10 height 10
click at [370, 354] on icon "button" at bounding box center [373, 351] width 10 height 10
type input "195"
drag, startPoint x: 523, startPoint y: 308, endPoint x: 527, endPoint y: 315, distance: 7.9
click at [524, 307] on button "Skip" at bounding box center [516, 303] width 30 height 24
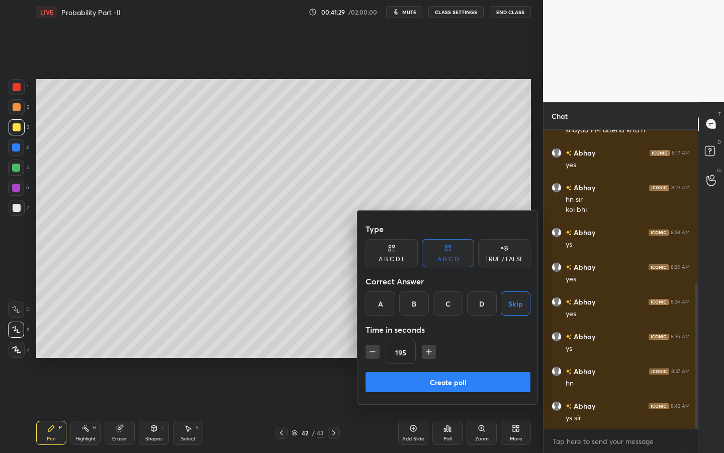
click at [479, 379] on button "Create poll" at bounding box center [448, 382] width 165 height 20
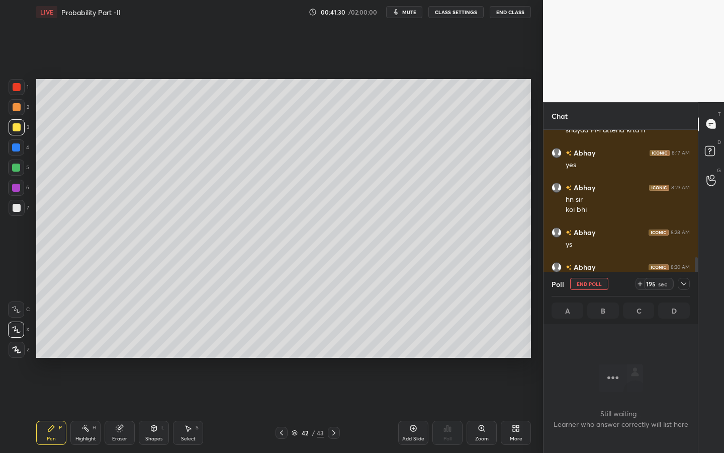
scroll to position [267, 151]
click at [404, 18] on div "LIVE Probability Part -II 00:41:32 / 02:00:00 mute CLASS SETTINGS End Class" at bounding box center [283, 12] width 495 height 24
click at [406, 19] on div "LIVE Probability Part -II 00:41:33 / 02:00:00 mute CLASS SETTINGS End Class" at bounding box center [283, 12] width 495 height 24
drag, startPoint x: 412, startPoint y: 15, endPoint x: 417, endPoint y: 11, distance: 7.1
click at [413, 13] on span "mute" at bounding box center [409, 12] width 14 height 7
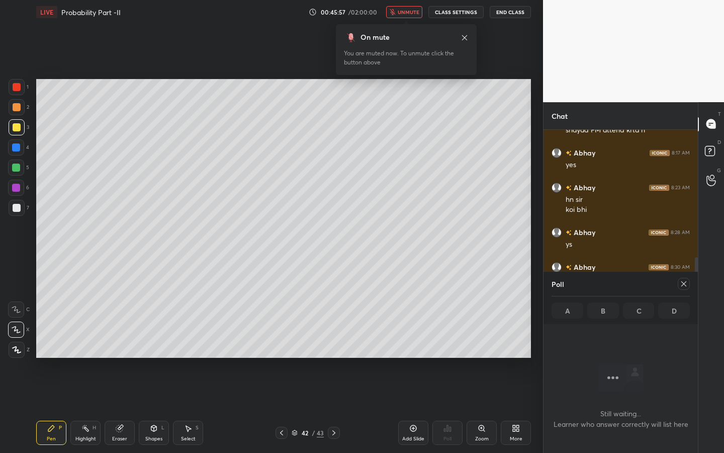
click at [411, 16] on button "unmute" at bounding box center [404, 12] width 36 height 12
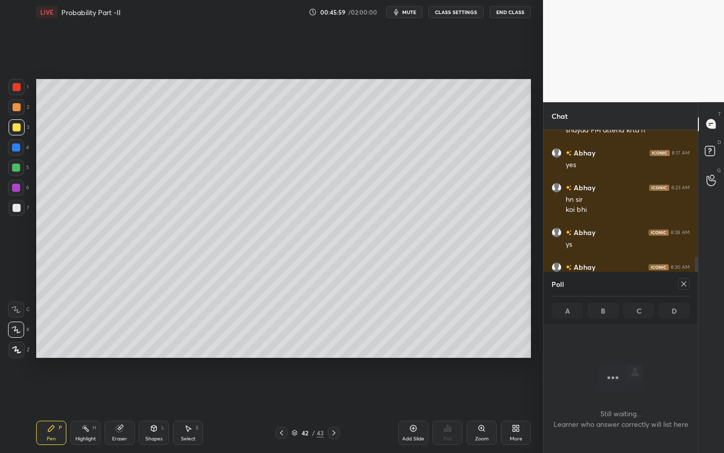
click at [682, 284] on icon at bounding box center [684, 284] width 8 height 8
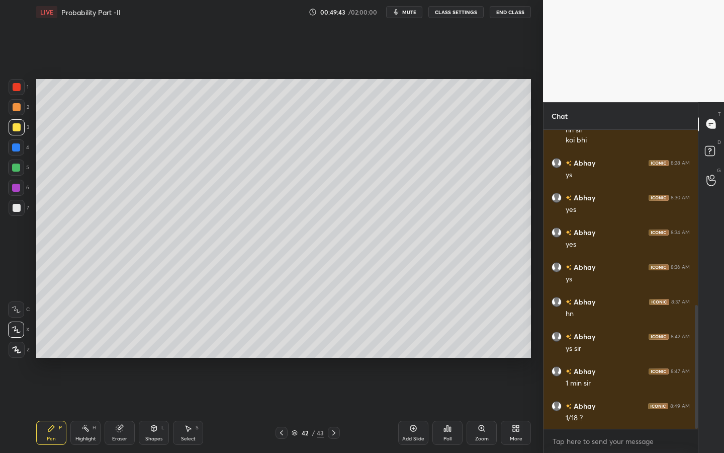
scroll to position [423, 0]
drag, startPoint x: 335, startPoint y: 37, endPoint x: 328, endPoint y: 42, distance: 9.0
click at [336, 35] on div "Setting up your live class Poll for secs No correct answer Start poll" at bounding box center [283, 218] width 503 height 388
drag, startPoint x: 14, startPoint y: 210, endPoint x: 29, endPoint y: 201, distance: 17.4
click at [14, 210] on div at bounding box center [17, 208] width 8 height 8
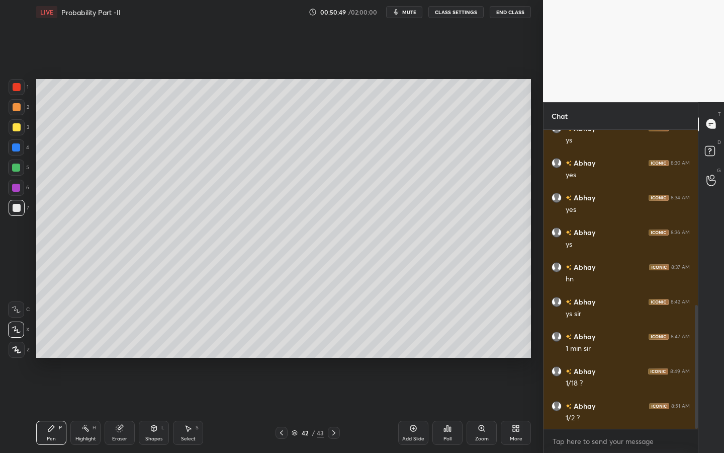
drag, startPoint x: 21, startPoint y: 207, endPoint x: 32, endPoint y: 188, distance: 22.5
click at [21, 206] on div at bounding box center [17, 208] width 16 height 16
click at [159, 408] on div "Shapes L" at bounding box center [154, 432] width 30 height 24
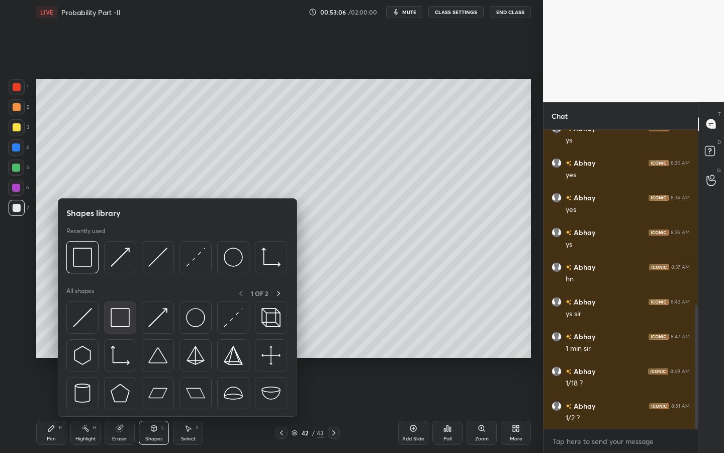
click at [124, 316] on img at bounding box center [120, 317] width 19 height 19
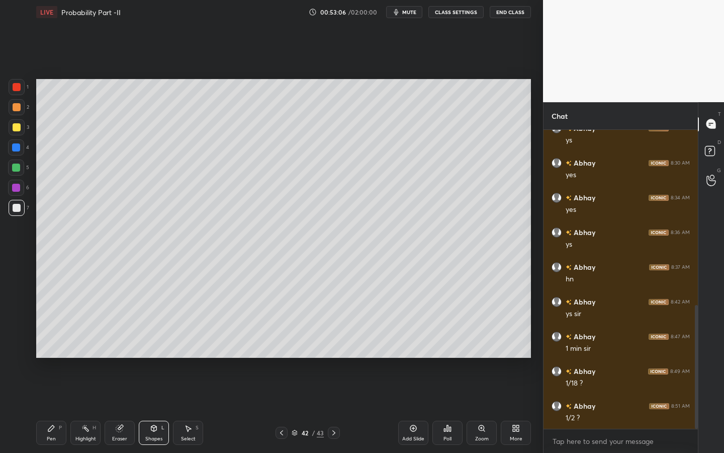
click at [16, 190] on div at bounding box center [16, 188] width 8 height 8
click at [63, 408] on div "Pen P" at bounding box center [51, 432] width 30 height 24
click at [18, 328] on div at bounding box center [16, 329] width 16 height 16
click at [22, 87] on div at bounding box center [17, 87] width 16 height 16
click at [147, 408] on div "Shapes L" at bounding box center [154, 432] width 30 height 24
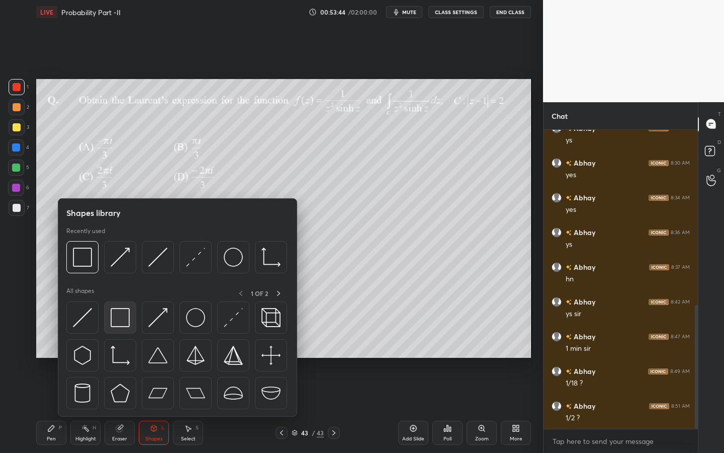
click at [122, 312] on img at bounding box center [120, 317] width 19 height 19
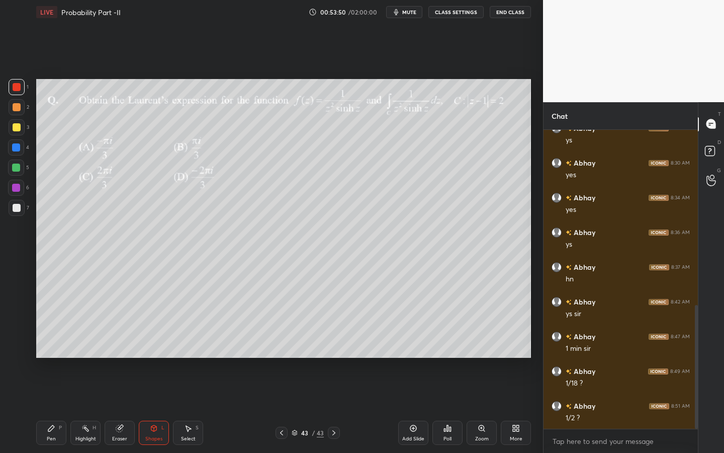
drag, startPoint x: 54, startPoint y: 436, endPoint x: 46, endPoint y: 438, distance: 7.9
click at [54, 408] on div "Pen" at bounding box center [51, 438] width 9 height 5
click at [14, 212] on div at bounding box center [17, 208] width 16 height 16
click at [14, 187] on div at bounding box center [16, 188] width 8 height 8
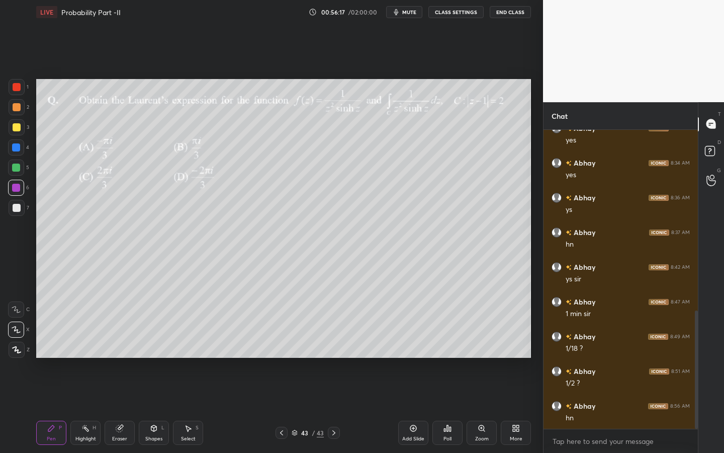
click at [20, 211] on div at bounding box center [17, 208] width 16 height 16
click at [23, 207] on div at bounding box center [17, 208] width 16 height 16
click at [17, 193] on div at bounding box center [16, 187] width 16 height 16
click at [17, 210] on div at bounding box center [17, 208] width 16 height 16
click at [14, 326] on icon at bounding box center [16, 329] width 9 height 7
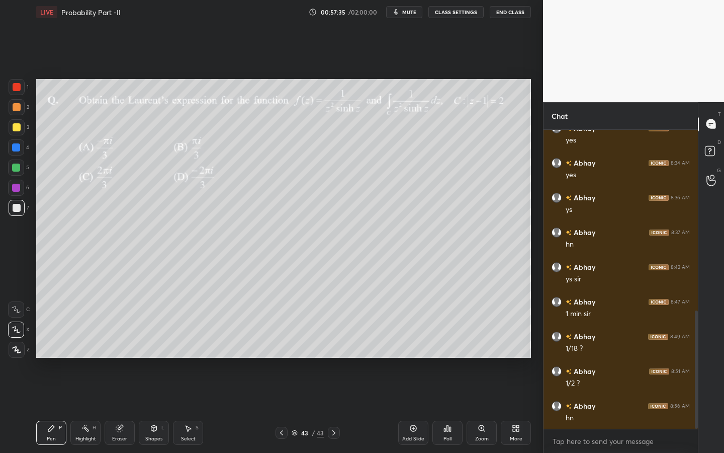
drag, startPoint x: 126, startPoint y: 427, endPoint x: 130, endPoint y: 419, distance: 9.0
click at [126, 408] on div "Eraser" at bounding box center [120, 432] width 30 height 24
click at [55, 408] on div "Pen P" at bounding box center [51, 432] width 30 height 24
click at [13, 188] on div at bounding box center [16, 188] width 8 height 8
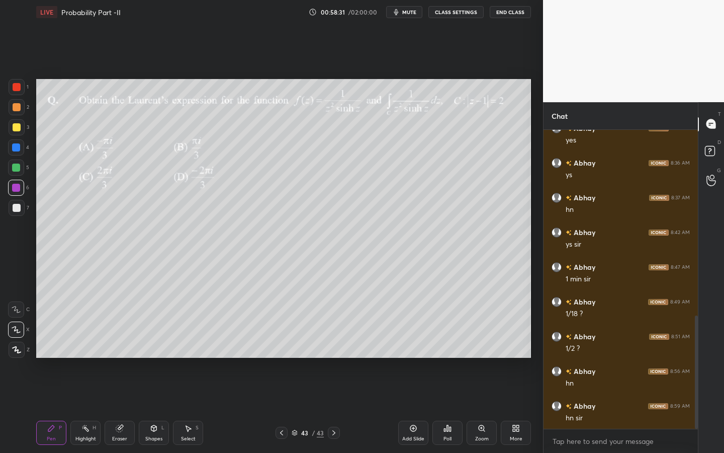
drag, startPoint x: 25, startPoint y: 206, endPoint x: 30, endPoint y: 209, distance: 6.1
click at [21, 211] on div "7" at bounding box center [19, 208] width 21 height 16
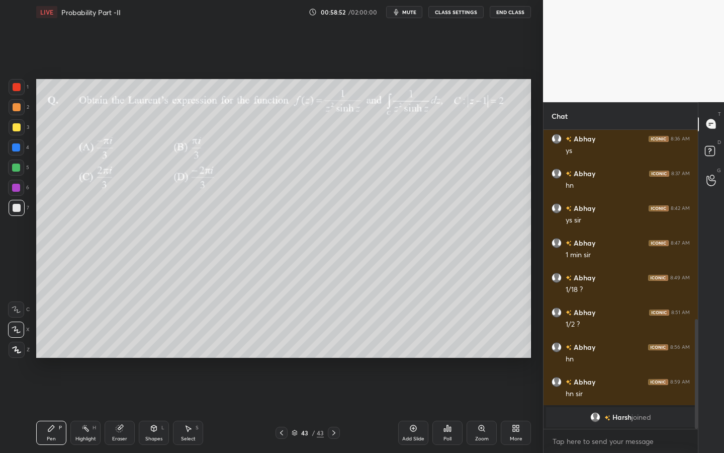
click at [12, 159] on div "1 2 3 4 5 6 7" at bounding box center [18, 149] width 21 height 141
drag, startPoint x: 12, startPoint y: 162, endPoint x: 22, endPoint y: 165, distance: 10.0
click at [12, 164] on div at bounding box center [16, 167] width 16 height 16
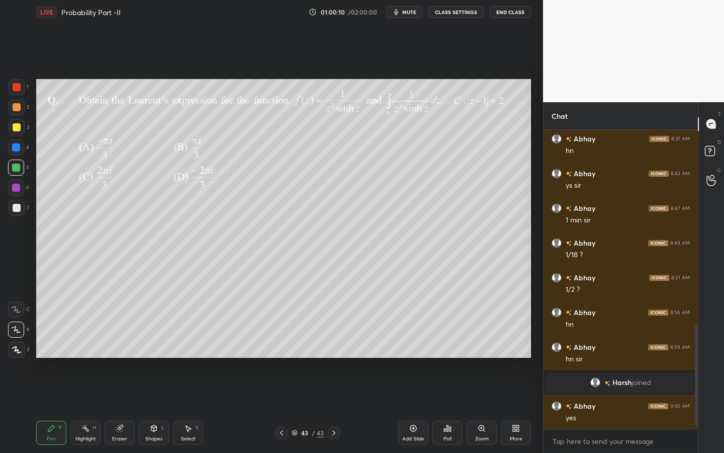
scroll to position [590, 0]
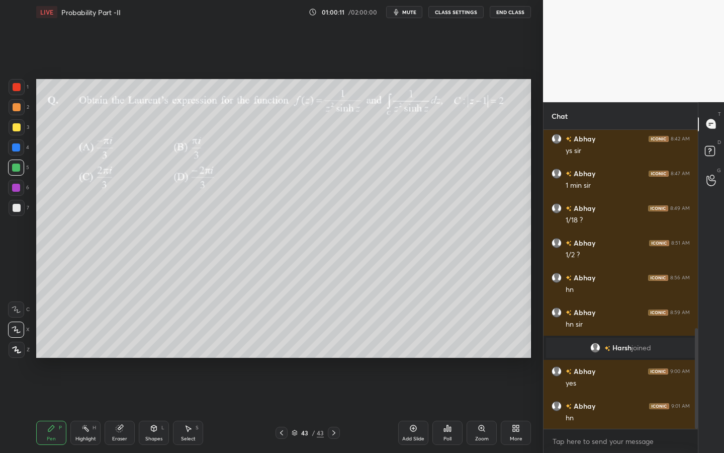
click at [337, 408] on div at bounding box center [334, 432] width 12 height 12
click at [414, 408] on div "Add Slide" at bounding box center [413, 432] width 30 height 24
click at [411, 408] on icon at bounding box center [413, 428] width 8 height 8
click at [284, 408] on icon at bounding box center [282, 432] width 8 height 8
click at [15, 107] on div at bounding box center [17, 107] width 8 height 8
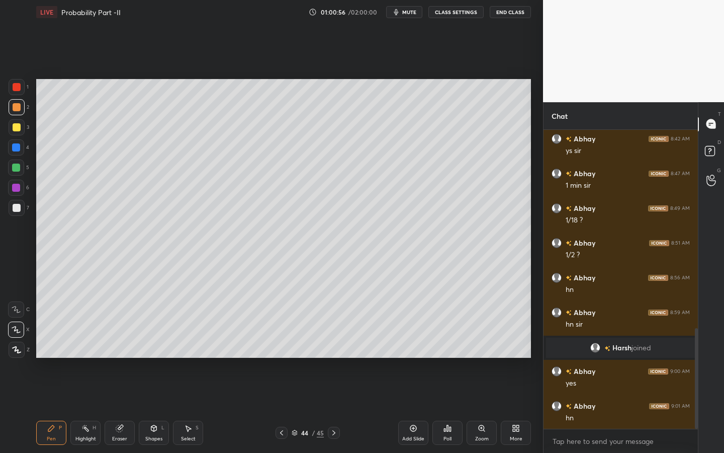
click at [116, 408] on div "Eraser" at bounding box center [120, 432] width 30 height 24
click at [59, 408] on div "P" at bounding box center [60, 427] width 3 height 5
click at [412, 13] on span "mute" at bounding box center [409, 12] width 14 height 7
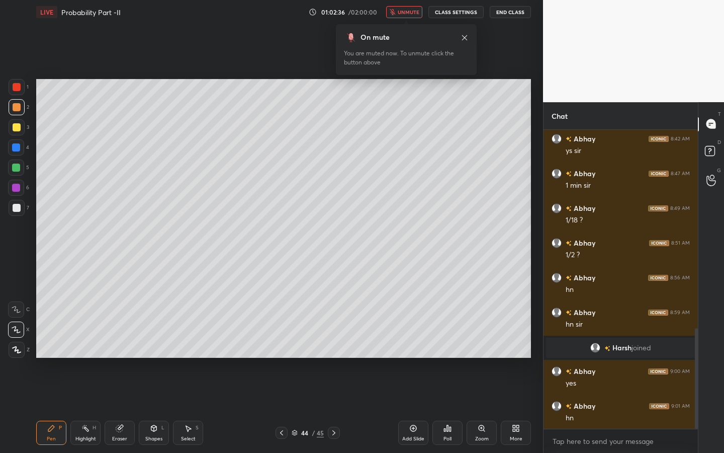
drag, startPoint x: 414, startPoint y: 17, endPoint x: 421, endPoint y: 16, distance: 7.6
click at [415, 15] on button "unmute" at bounding box center [404, 12] width 36 height 12
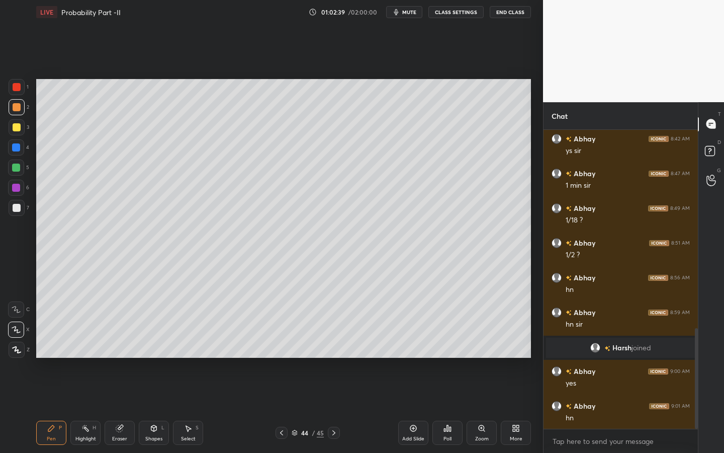
drag, startPoint x: 17, startPoint y: 126, endPoint x: 27, endPoint y: 119, distance: 12.4
click at [19, 126] on div at bounding box center [17, 127] width 8 height 8
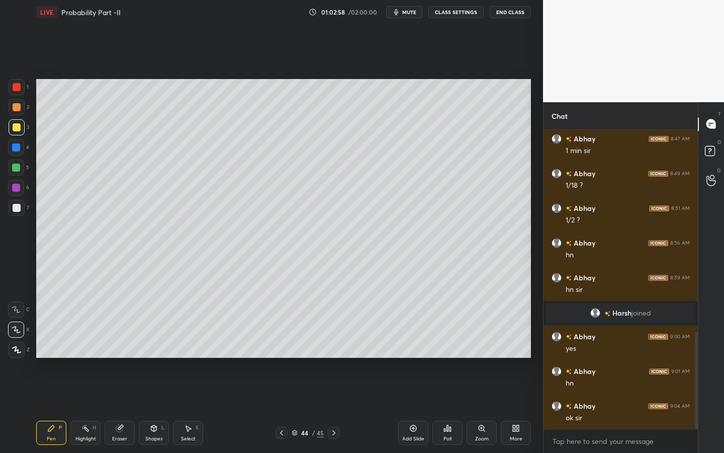
click at [519, 14] on button "End Class" at bounding box center [510, 12] width 41 height 12
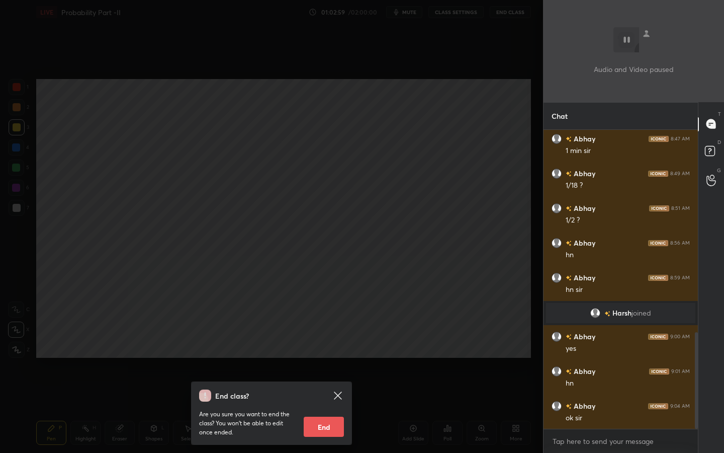
click at [322, 408] on button "End" at bounding box center [324, 426] width 40 height 20
type textarea "x"
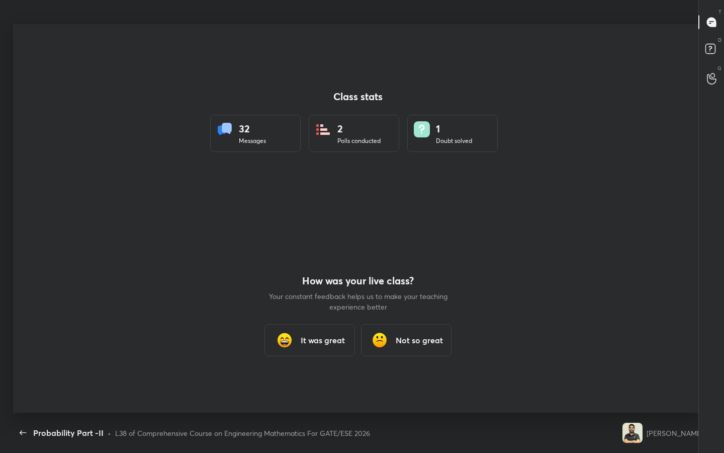
scroll to position [4, 1]
click at [346, 339] on div "It was great" at bounding box center [309, 340] width 91 height 32
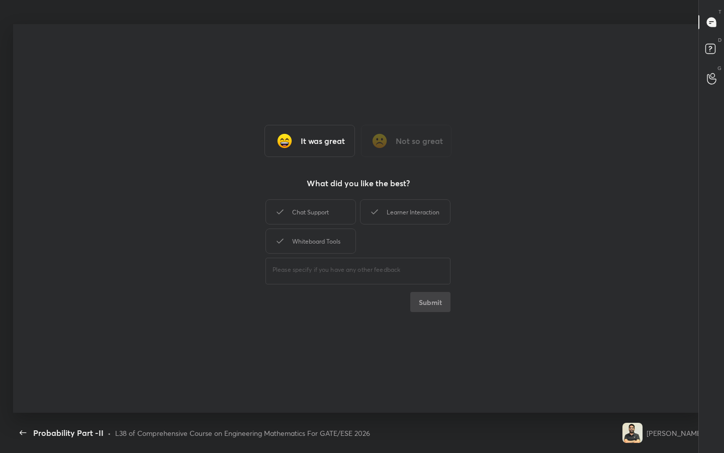
click at [315, 226] on div "Chat Support Learner Interaction Whiteboard Tools" at bounding box center [357, 226] width 185 height 58
drag, startPoint x: 319, startPoint y: 216, endPoint x: 320, endPoint y: 227, distance: 11.1
click at [318, 215] on div "Chat Support" at bounding box center [310, 211] width 91 height 25
click at [318, 238] on div "Whiteboard Tools" at bounding box center [310, 240] width 91 height 25
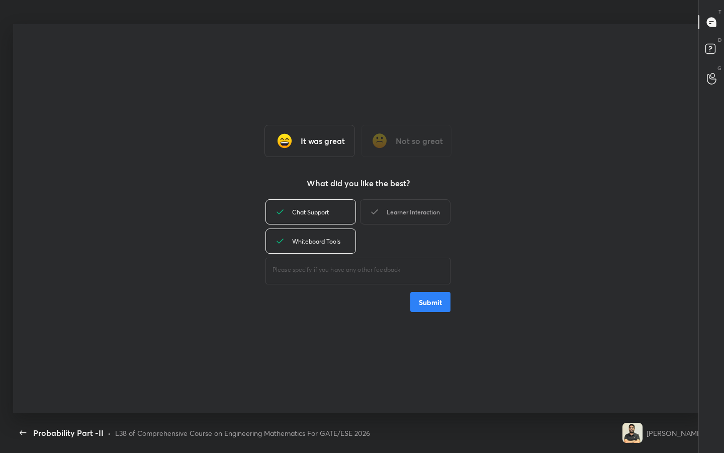
click at [386, 213] on div "Learner Interaction" at bounding box center [405, 211] width 91 height 25
click at [428, 298] on button "Submit" at bounding box center [430, 302] width 40 height 20
